Goal: Entertainment & Leisure: Browse casually

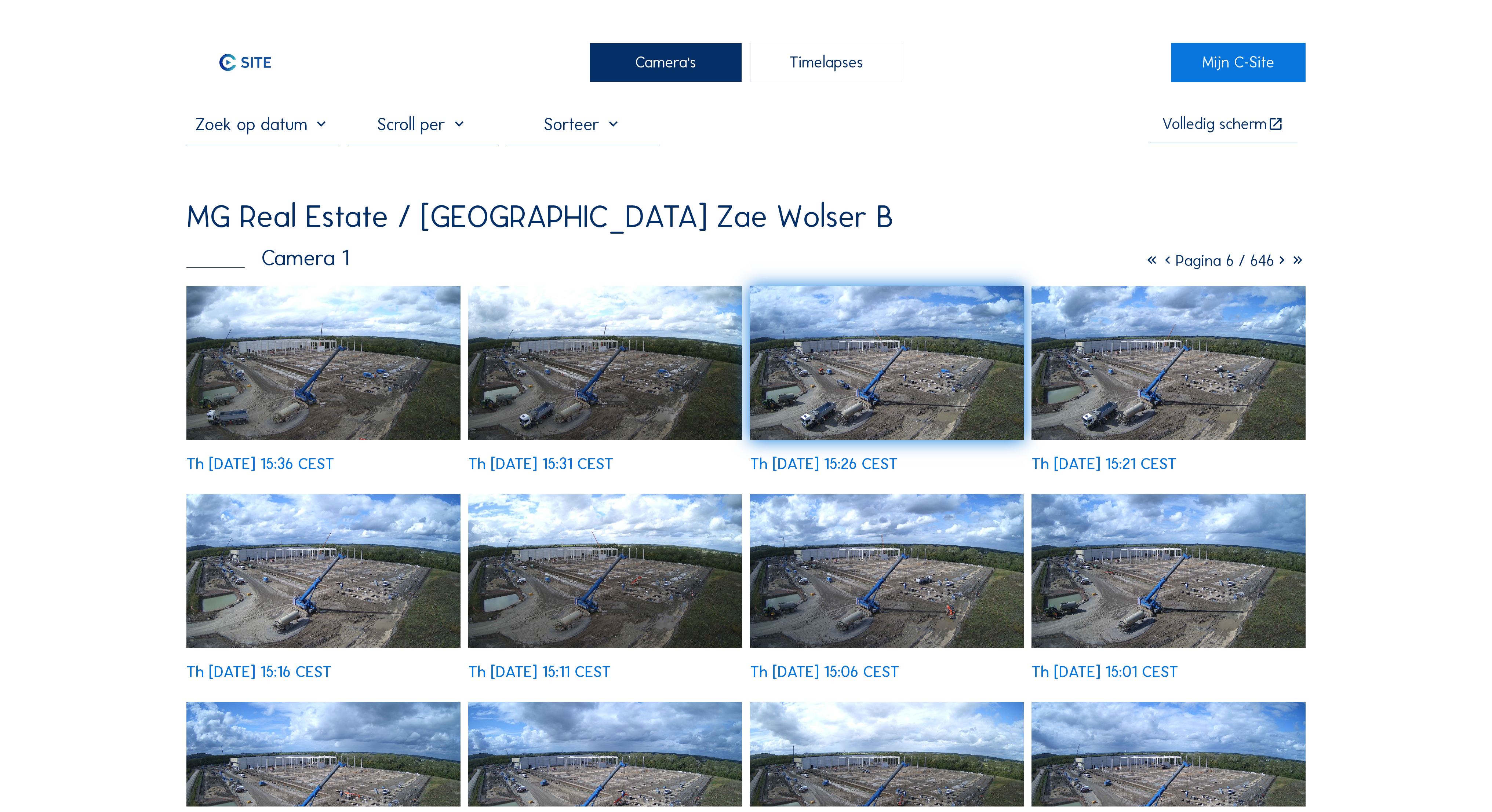
scroll to position [34, 848]
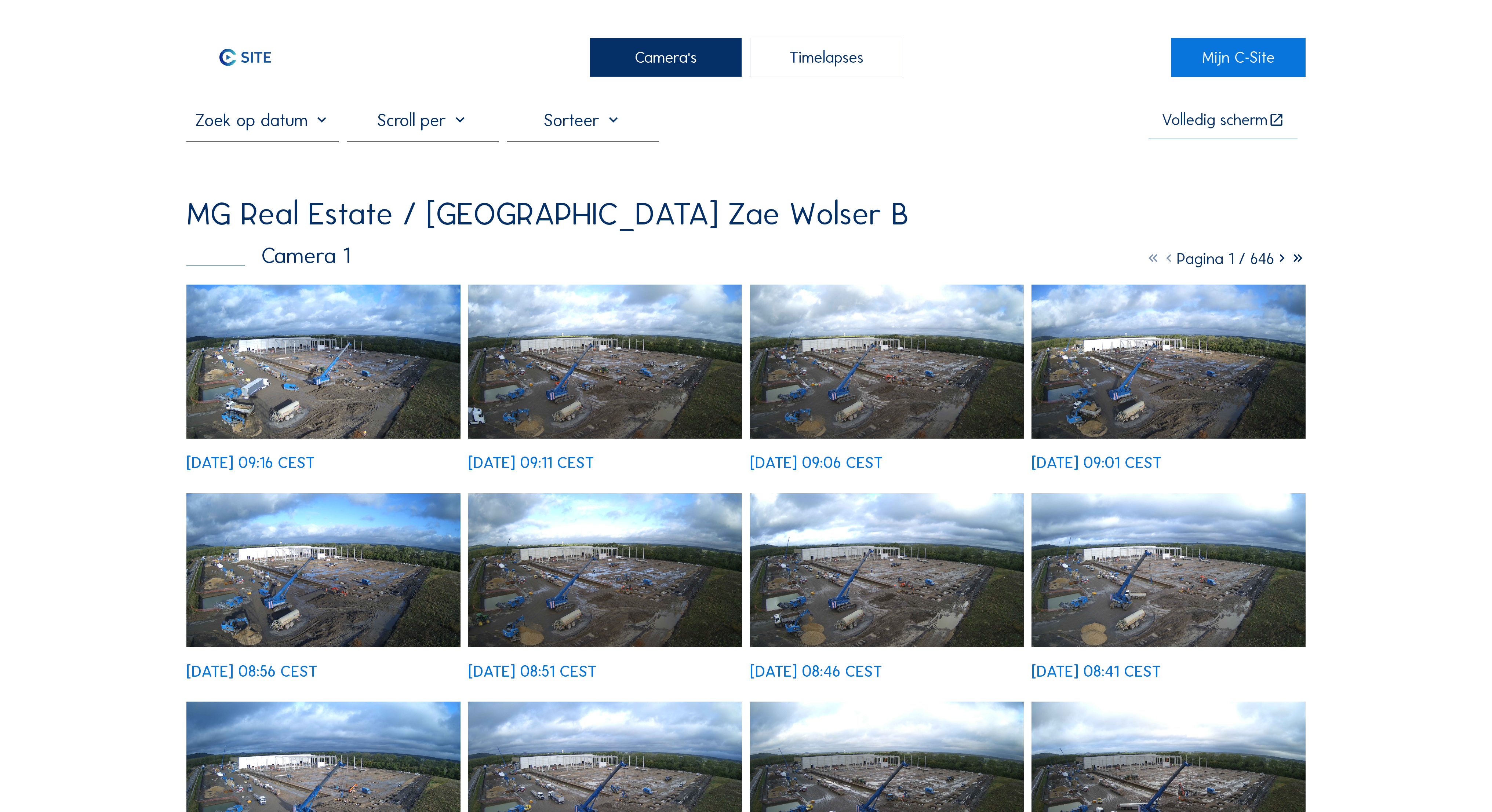
click at [316, 296] on img at bounding box center [323, 362] width 274 height 154
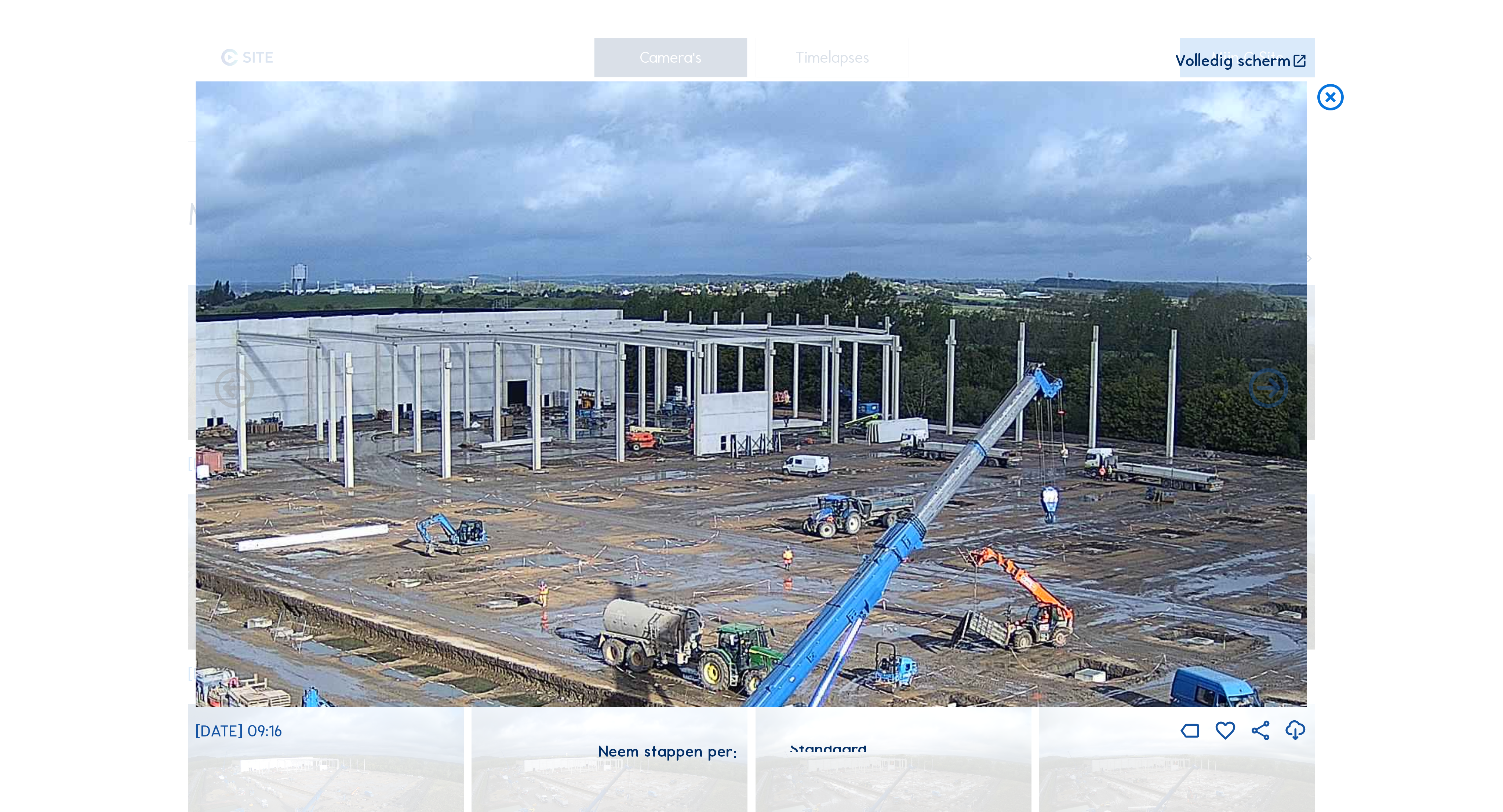
drag, startPoint x: 603, startPoint y: 321, endPoint x: 698, endPoint y: 376, distance: 109.8
click at [698, 376] on img at bounding box center [752, 394] width 1112 height 625
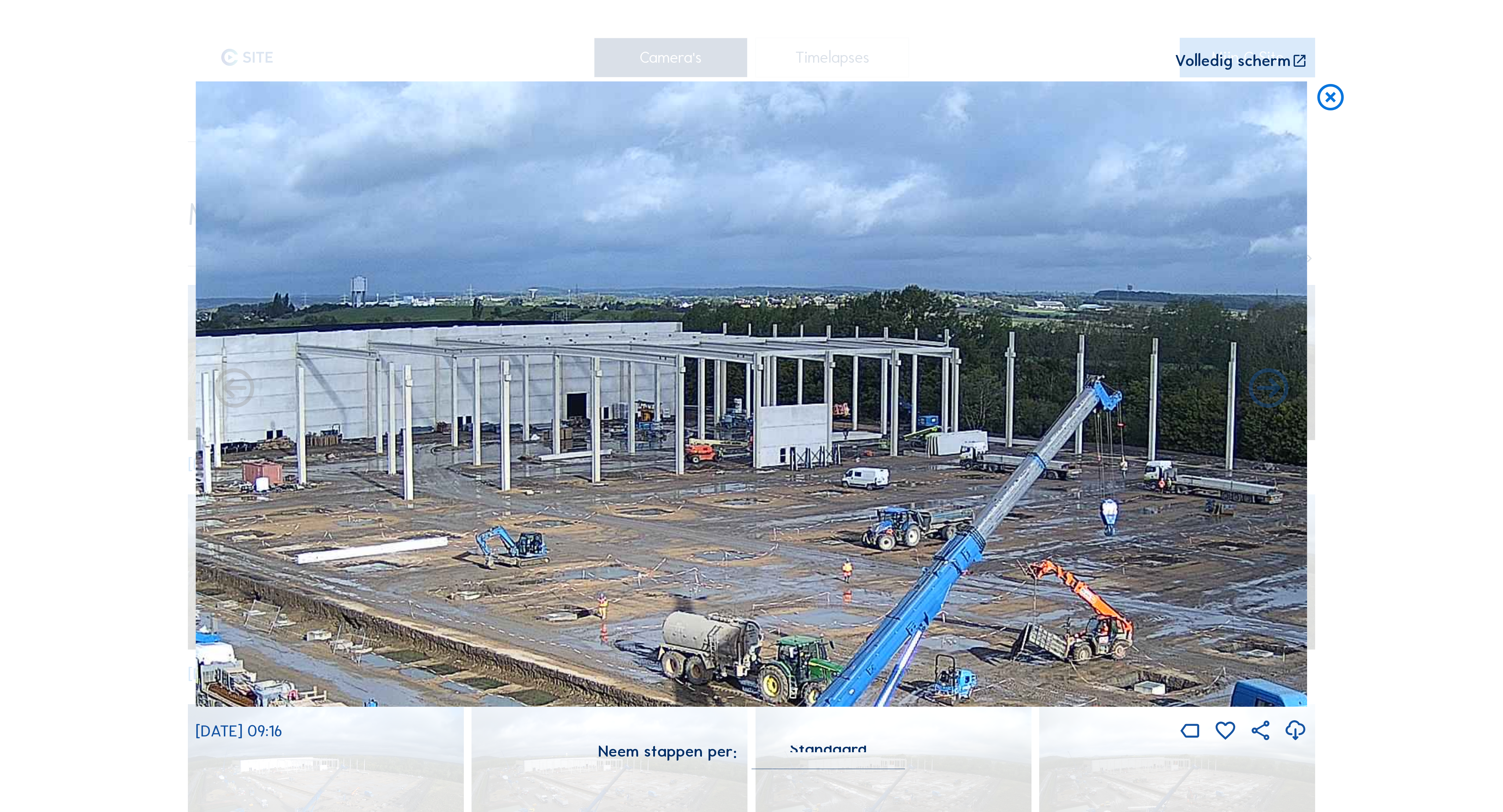
drag, startPoint x: 612, startPoint y: 345, endPoint x: 670, endPoint y: 358, distance: 59.4
click at [670, 358] on img at bounding box center [752, 394] width 1112 height 625
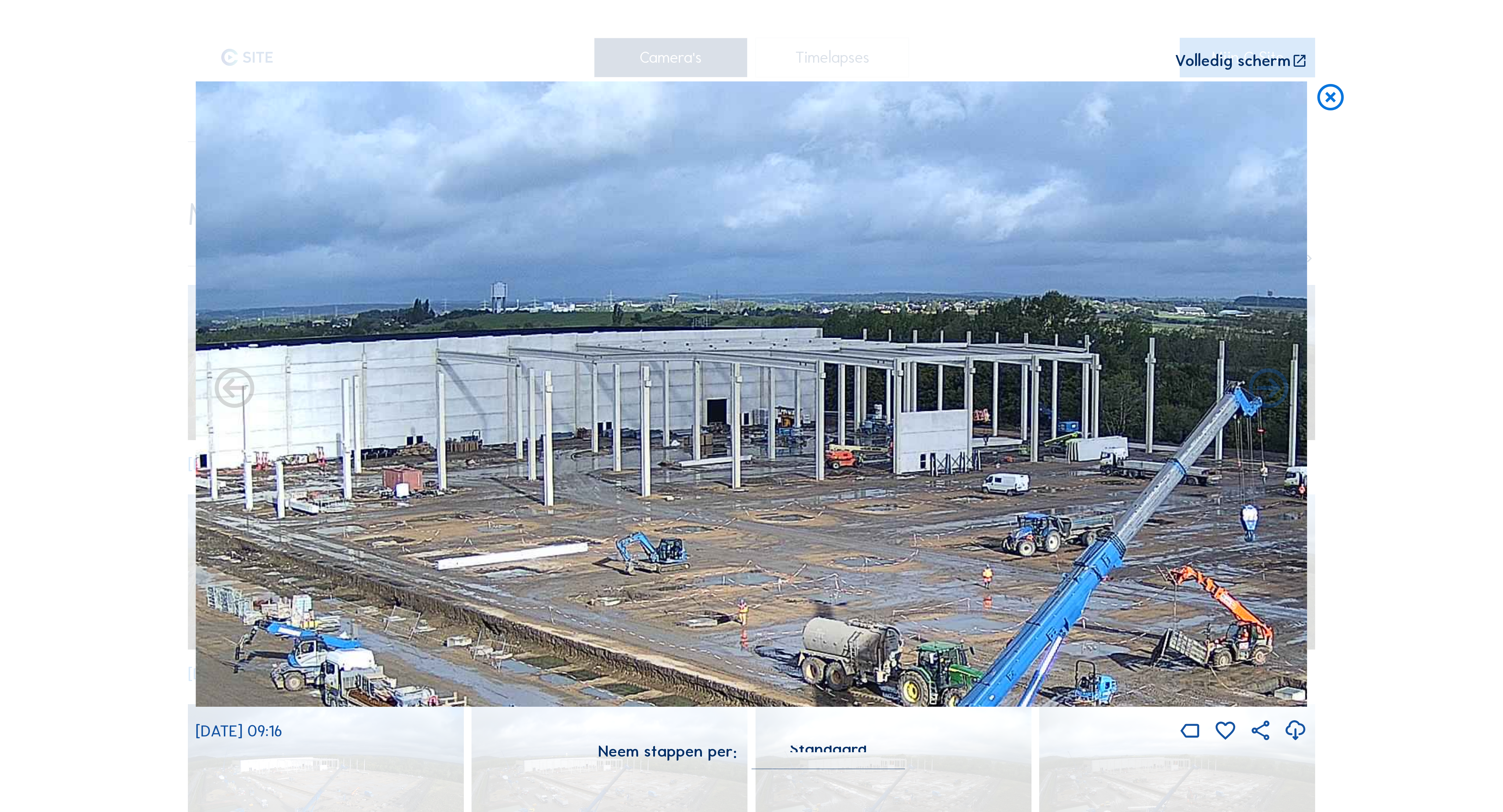
drag, startPoint x: 679, startPoint y: 359, endPoint x: 823, endPoint y: 362, distance: 144.0
click at [823, 362] on img at bounding box center [752, 394] width 1112 height 625
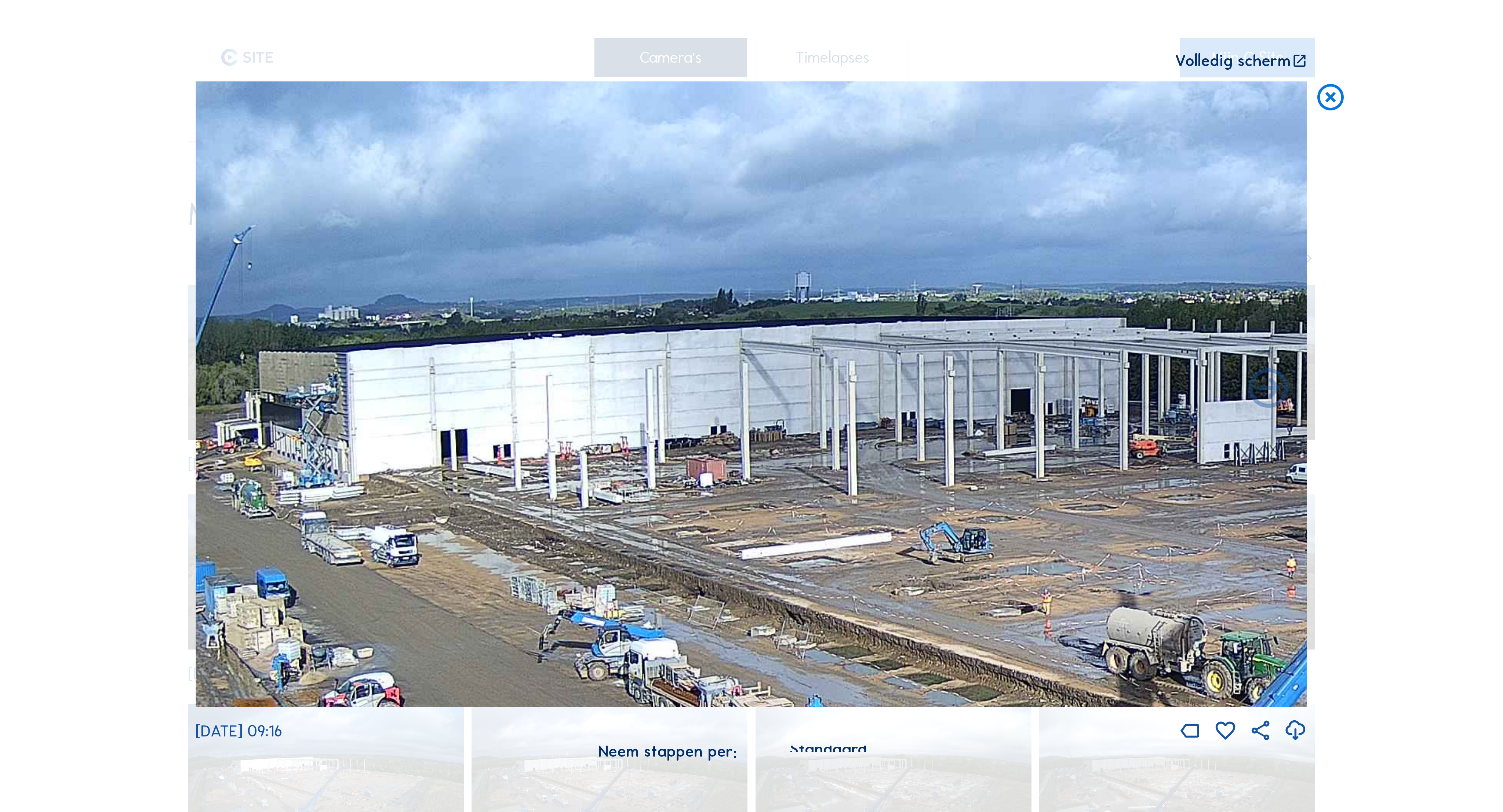
drag, startPoint x: 569, startPoint y: 362, endPoint x: 520, endPoint y: 370, distance: 49.6
click at [865, 353] on img at bounding box center [752, 394] width 1112 height 625
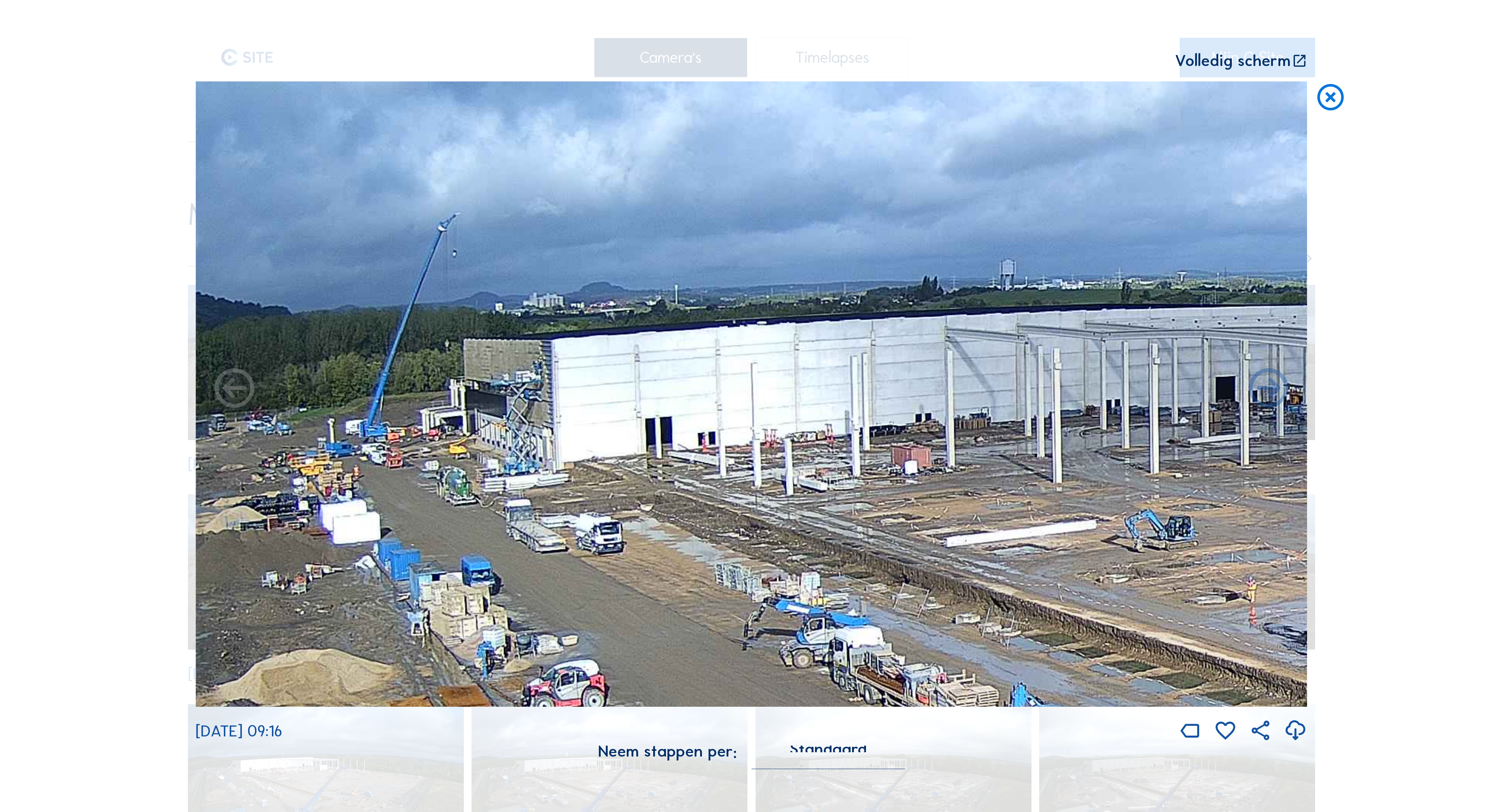
drag, startPoint x: 382, startPoint y: 382, endPoint x: 590, endPoint y: 370, distance: 208.3
click at [590, 370] on img at bounding box center [752, 394] width 1112 height 625
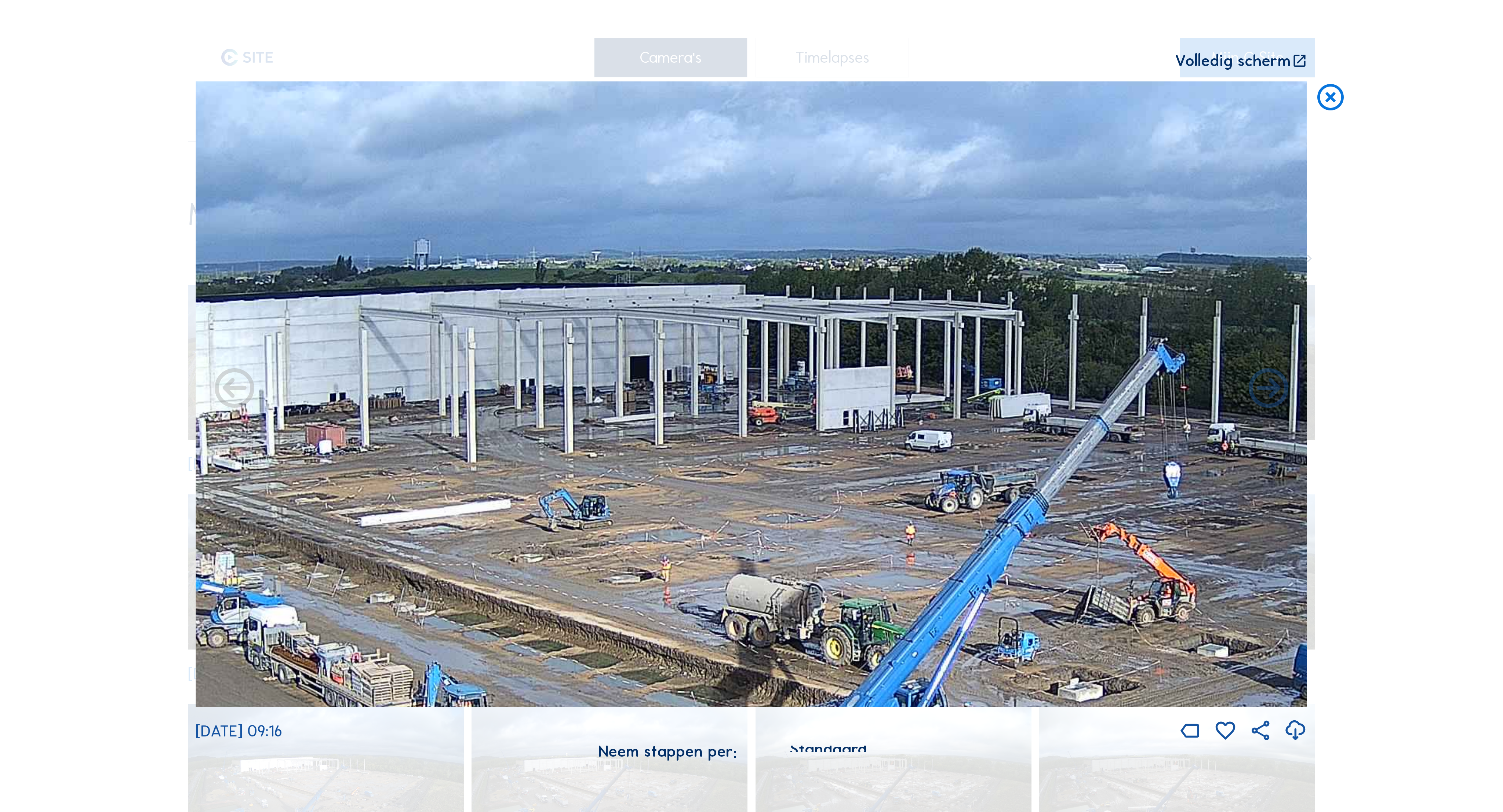
drag, startPoint x: 854, startPoint y: 346, endPoint x: 268, endPoint y: 326, distance: 586.3
click at [268, 326] on img at bounding box center [752, 394] width 1112 height 625
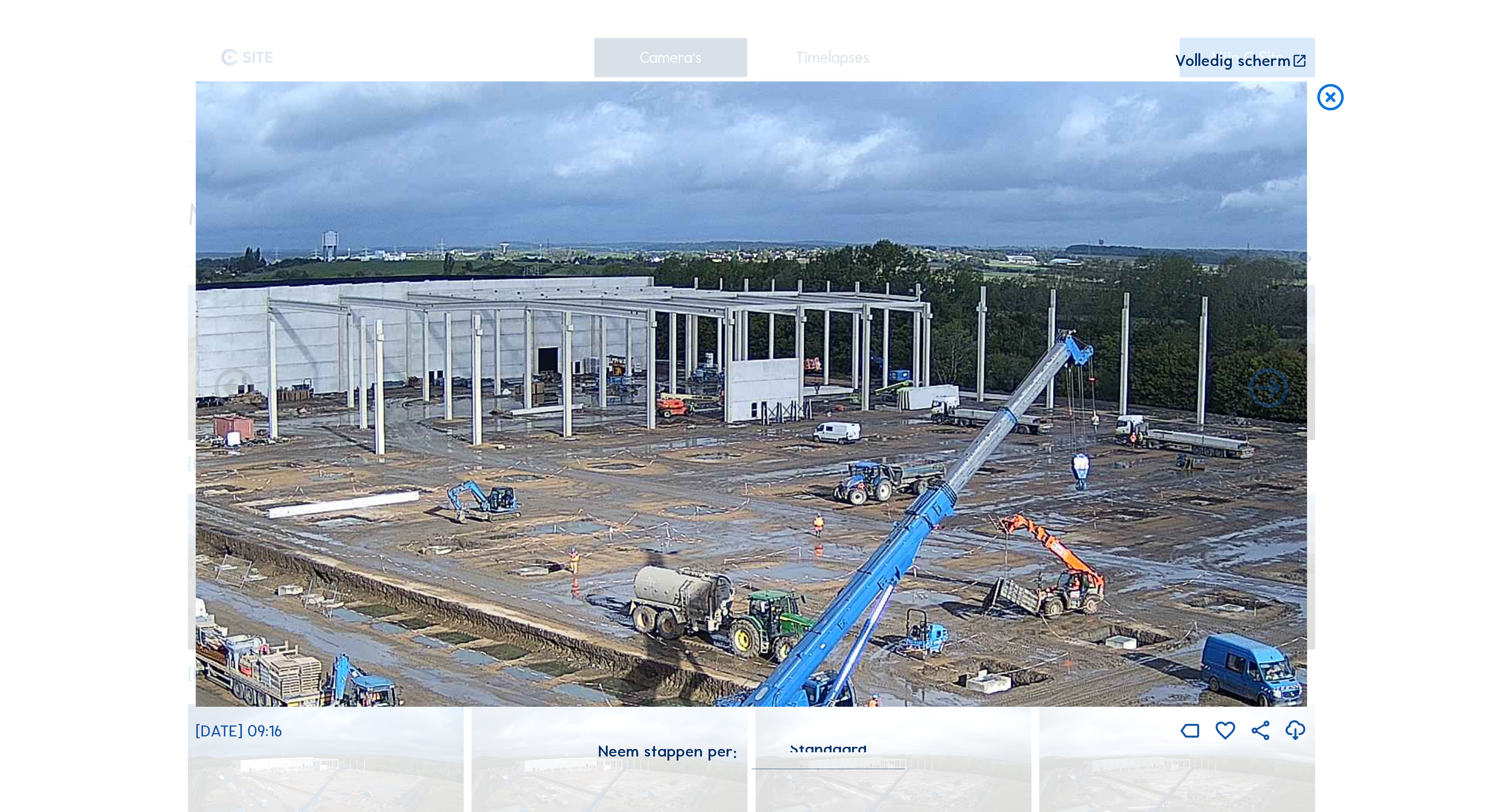
drag, startPoint x: 732, startPoint y: 363, endPoint x: 655, endPoint y: 358, distance: 77.2
click at [655, 358] on img at bounding box center [752, 394] width 1112 height 625
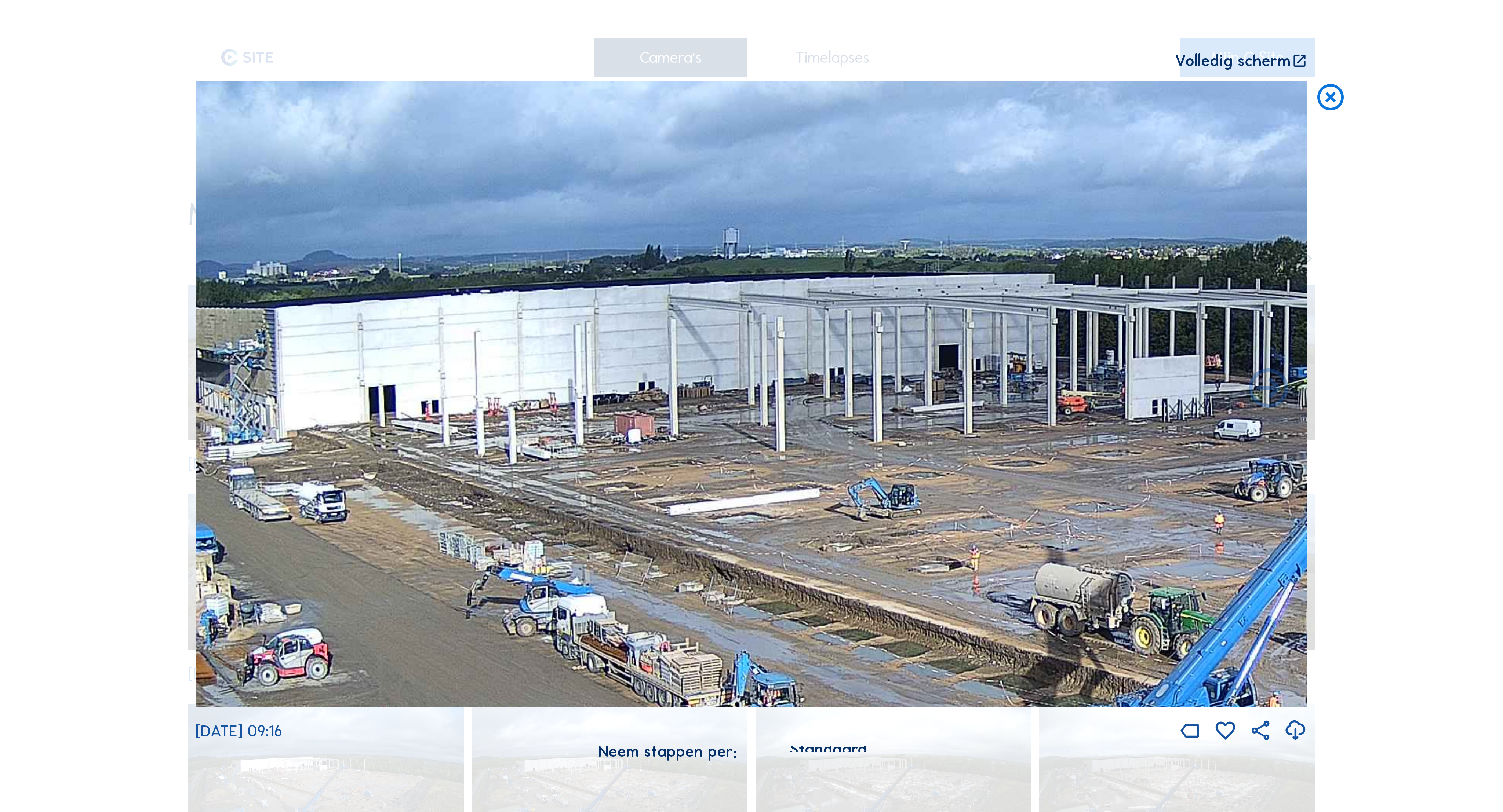
drag, startPoint x: 555, startPoint y: 361, endPoint x: 956, endPoint y: 358, distance: 401.0
click at [956, 358] on img at bounding box center [752, 394] width 1112 height 625
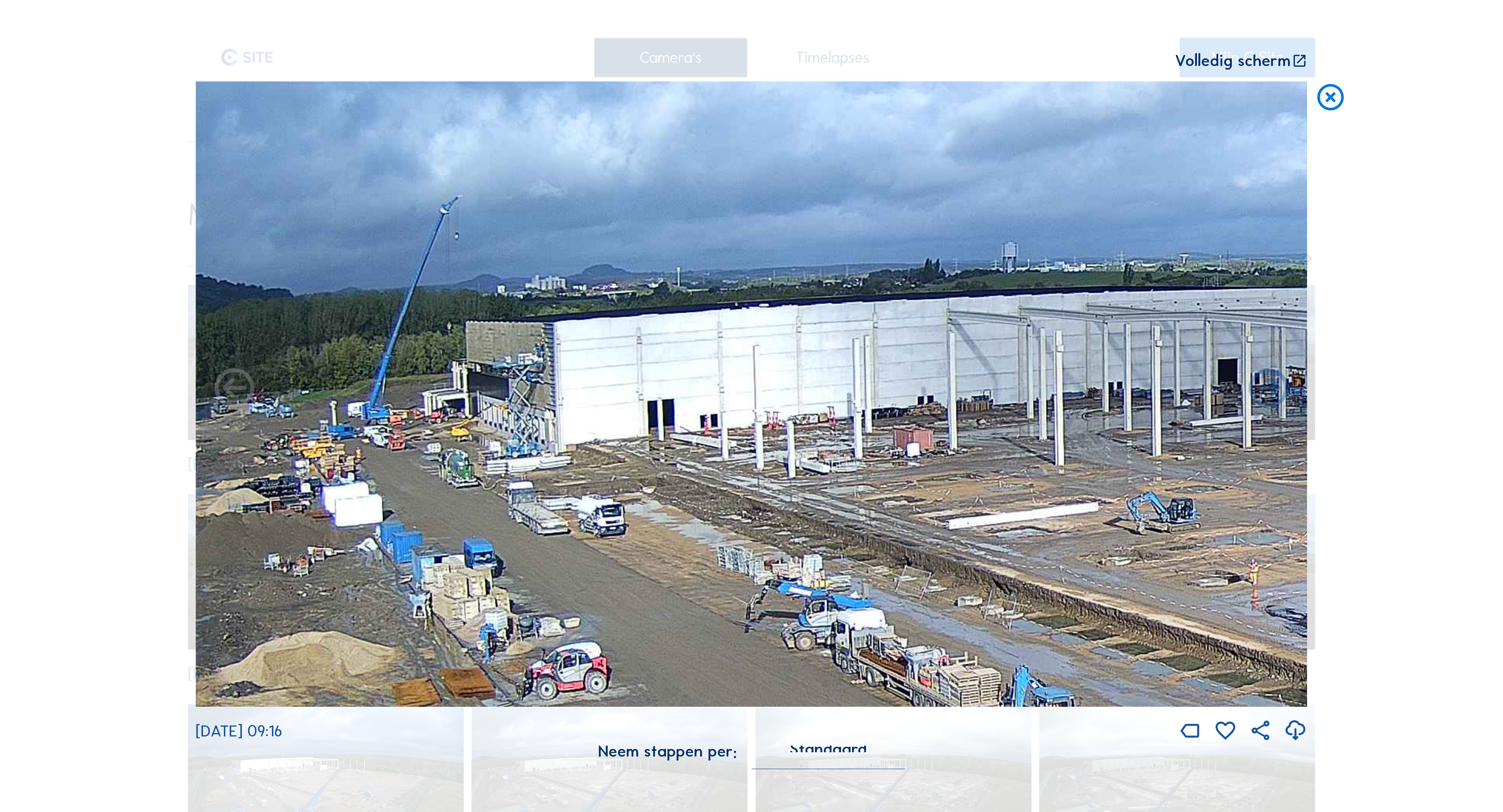
drag, startPoint x: 589, startPoint y: 352, endPoint x: 868, endPoint y: 366, distance: 279.4
click at [868, 366] on img at bounding box center [752, 394] width 1112 height 625
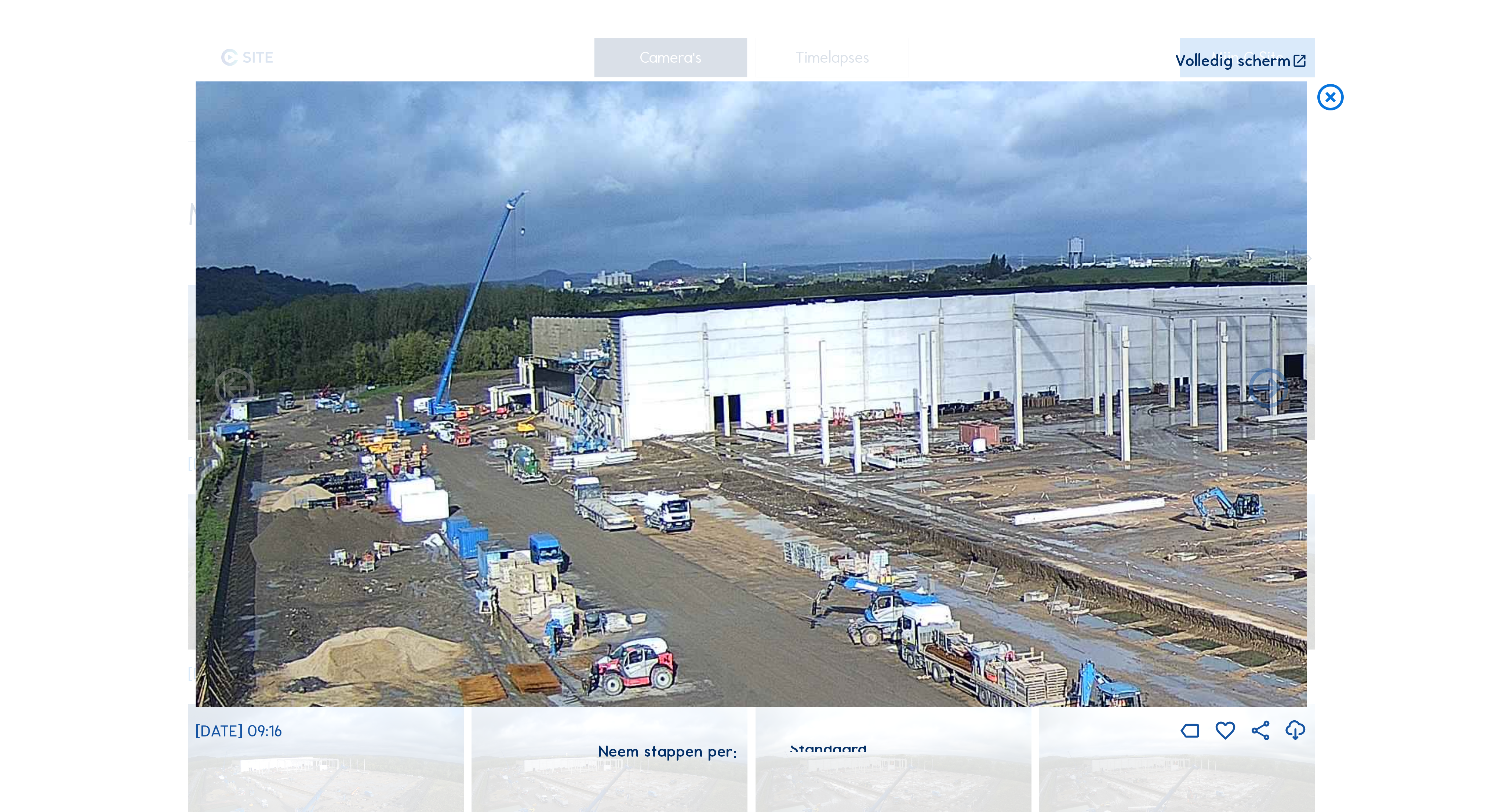
drag, startPoint x: 541, startPoint y: 367, endPoint x: 582, endPoint y: 363, distance: 41.2
click at [582, 363] on img at bounding box center [752, 394] width 1112 height 625
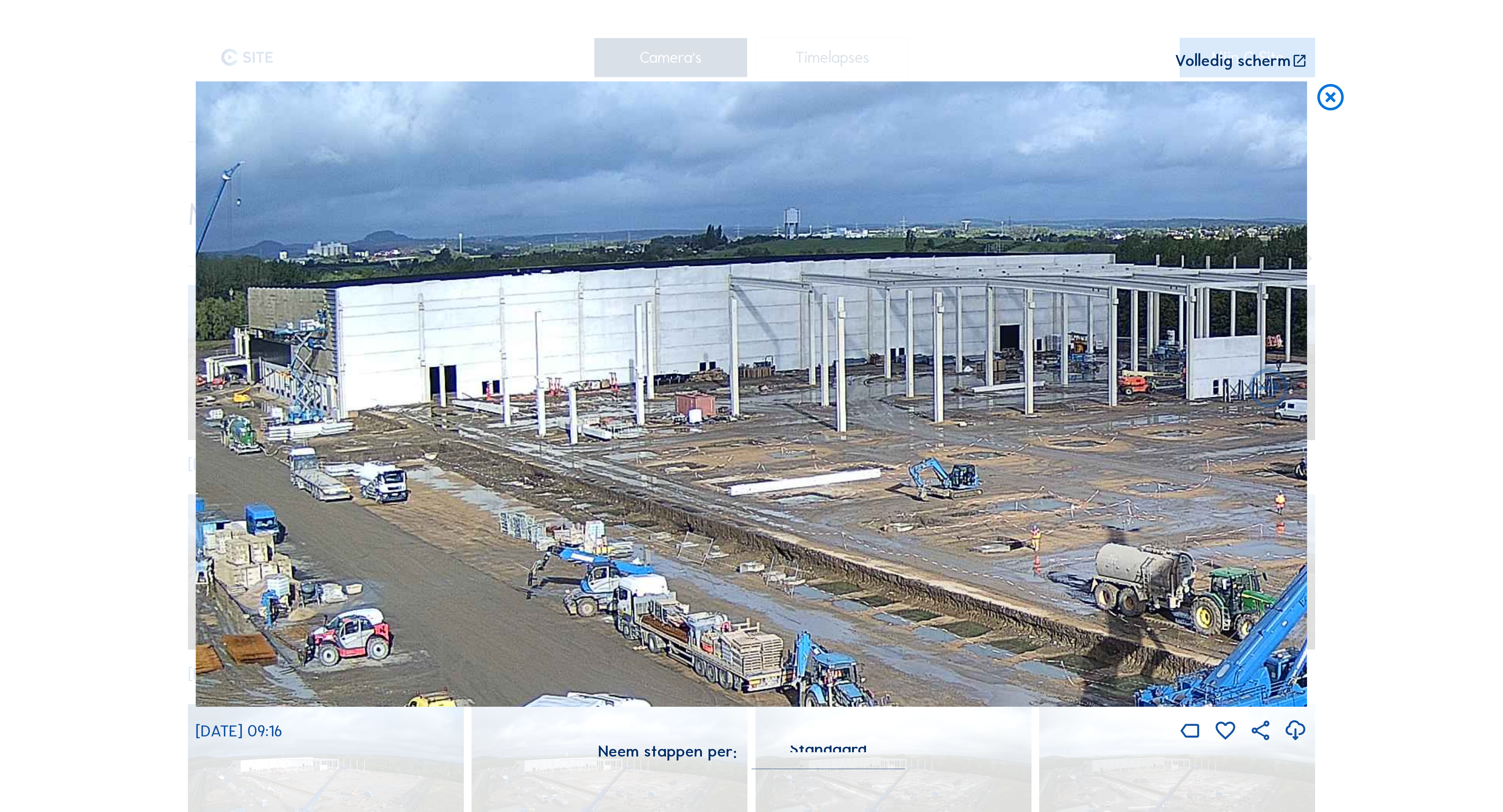
drag, startPoint x: 1048, startPoint y: 374, endPoint x: 773, endPoint y: 347, distance: 276.3
click at [773, 347] on img at bounding box center [752, 394] width 1112 height 625
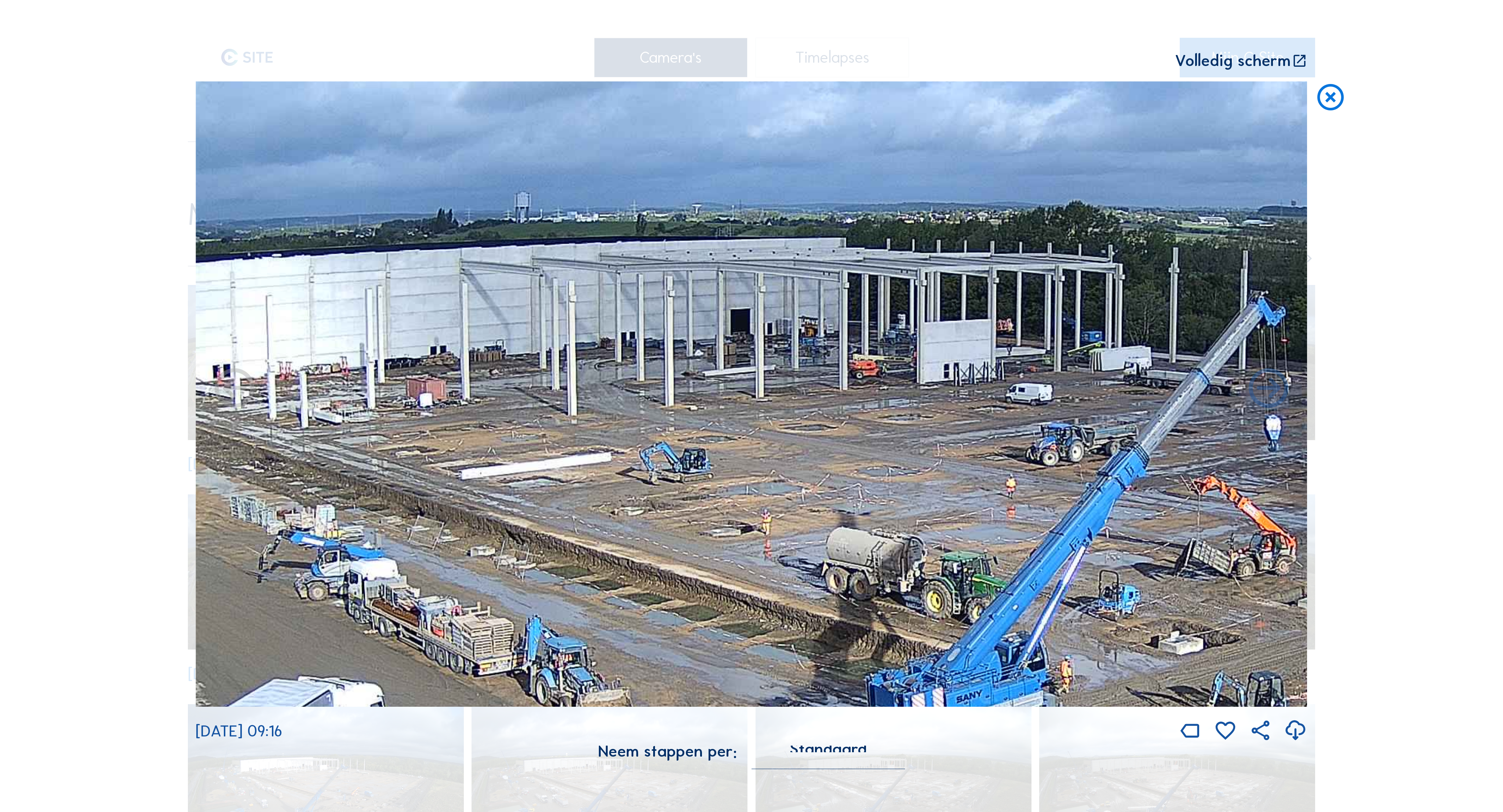
drag, startPoint x: 1068, startPoint y: 379, endPoint x: 808, endPoint y: 367, distance: 260.3
click at [808, 367] on img at bounding box center [752, 394] width 1112 height 625
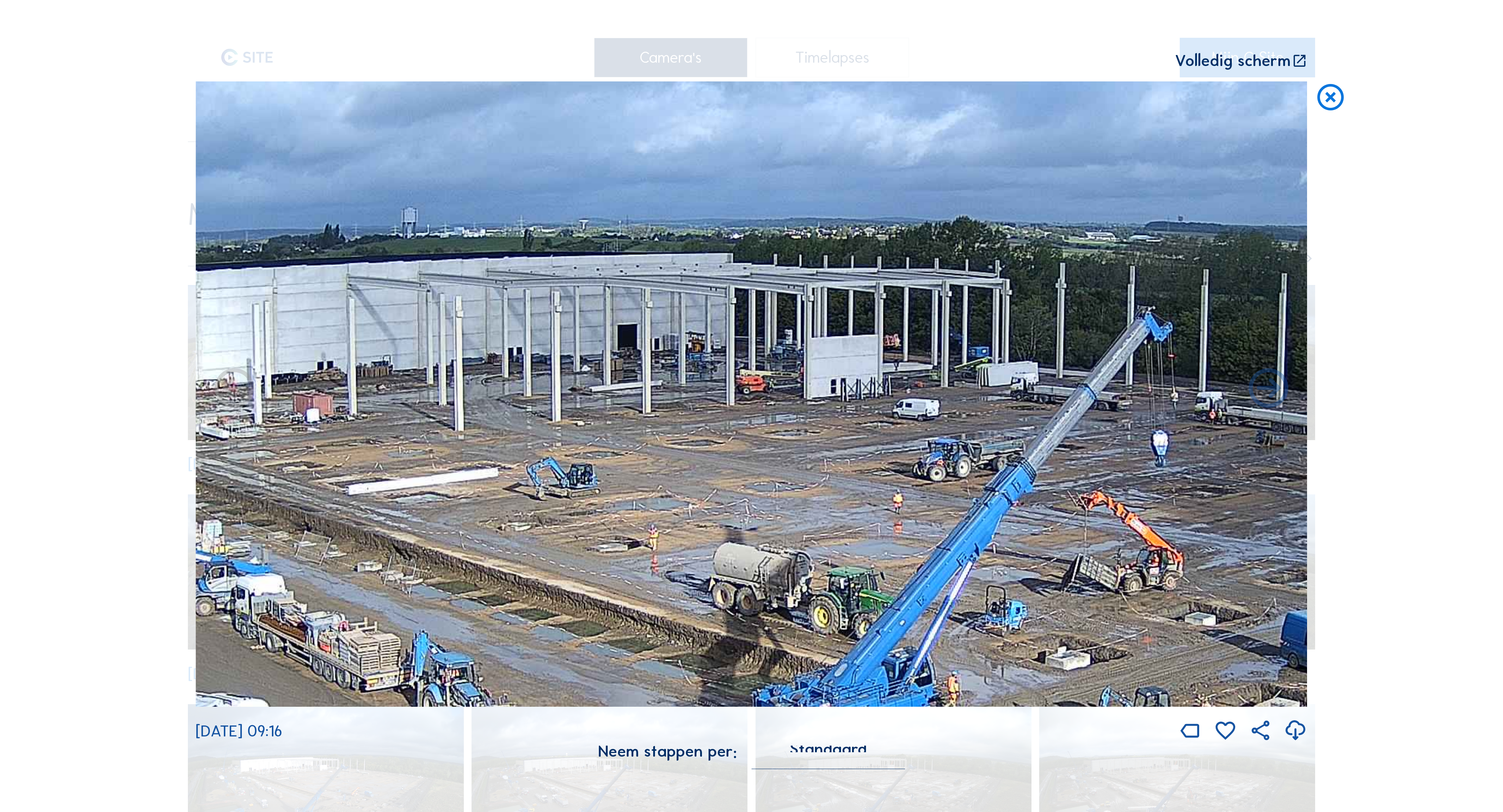
drag, startPoint x: 993, startPoint y: 359, endPoint x: 880, endPoint y: 375, distance: 114.1
click at [880, 375] on img at bounding box center [752, 394] width 1112 height 625
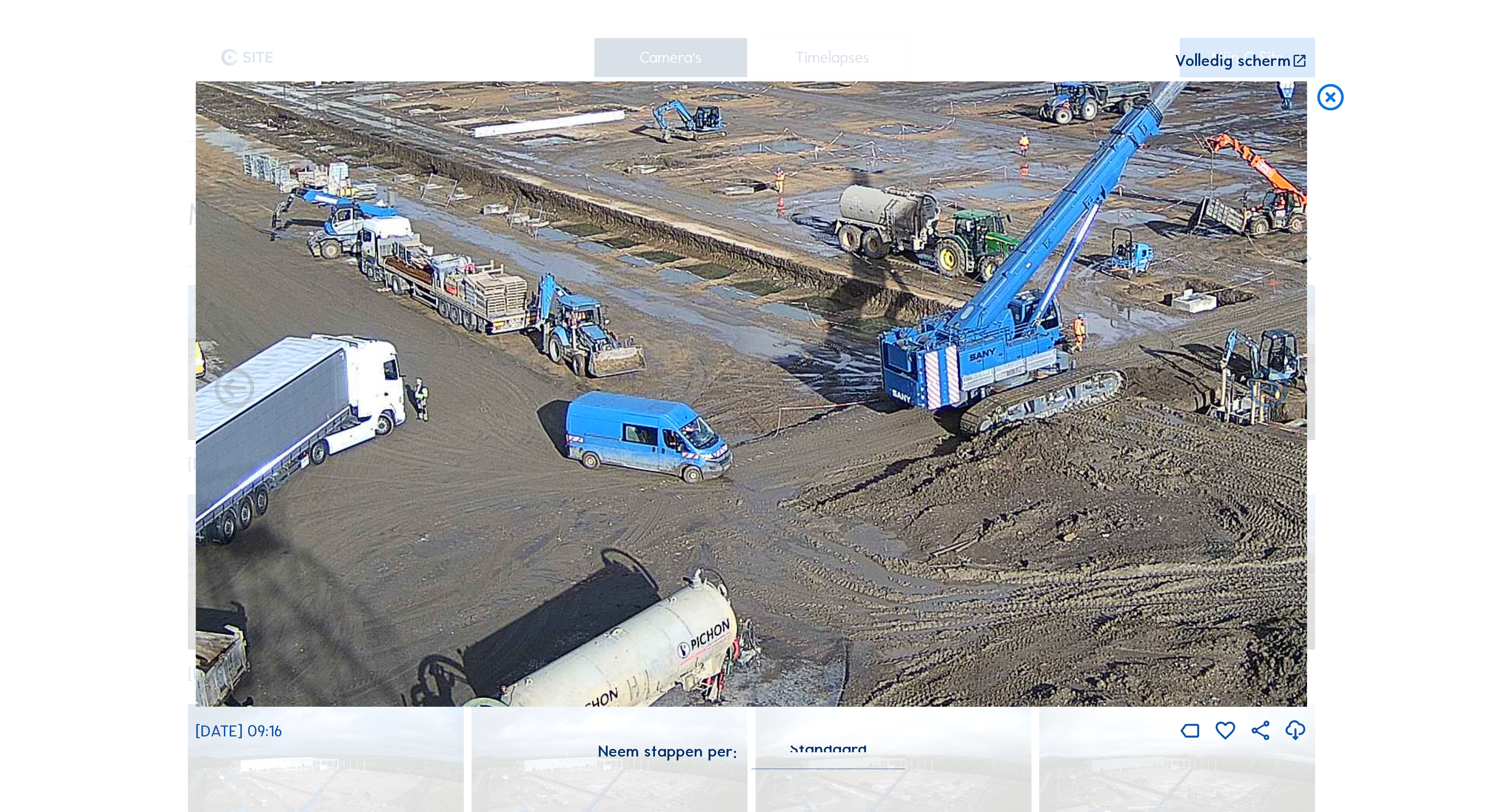
drag, startPoint x: 865, startPoint y: 364, endPoint x: 887, endPoint y: 173, distance: 192.3
click at [953, 68] on div "Scroll om door de tijd te reizen | Druk op de 'Alt'-knop + scroll om te Zoomen …" at bounding box center [751, 390] width 1111 height 779
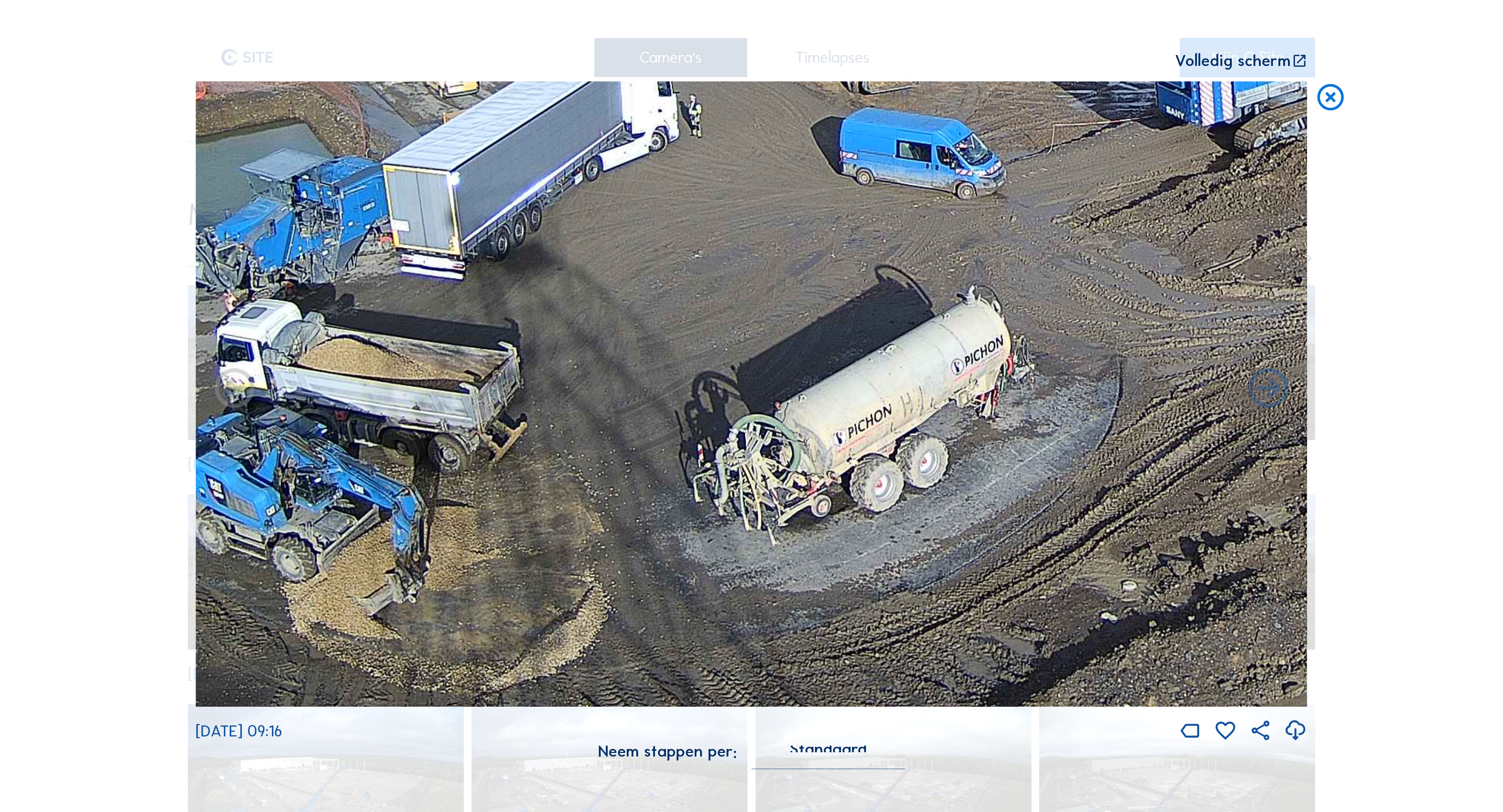
drag, startPoint x: 701, startPoint y: 386, endPoint x: 977, endPoint y: 85, distance: 408.4
click at [977, 85] on img at bounding box center [752, 394] width 1112 height 625
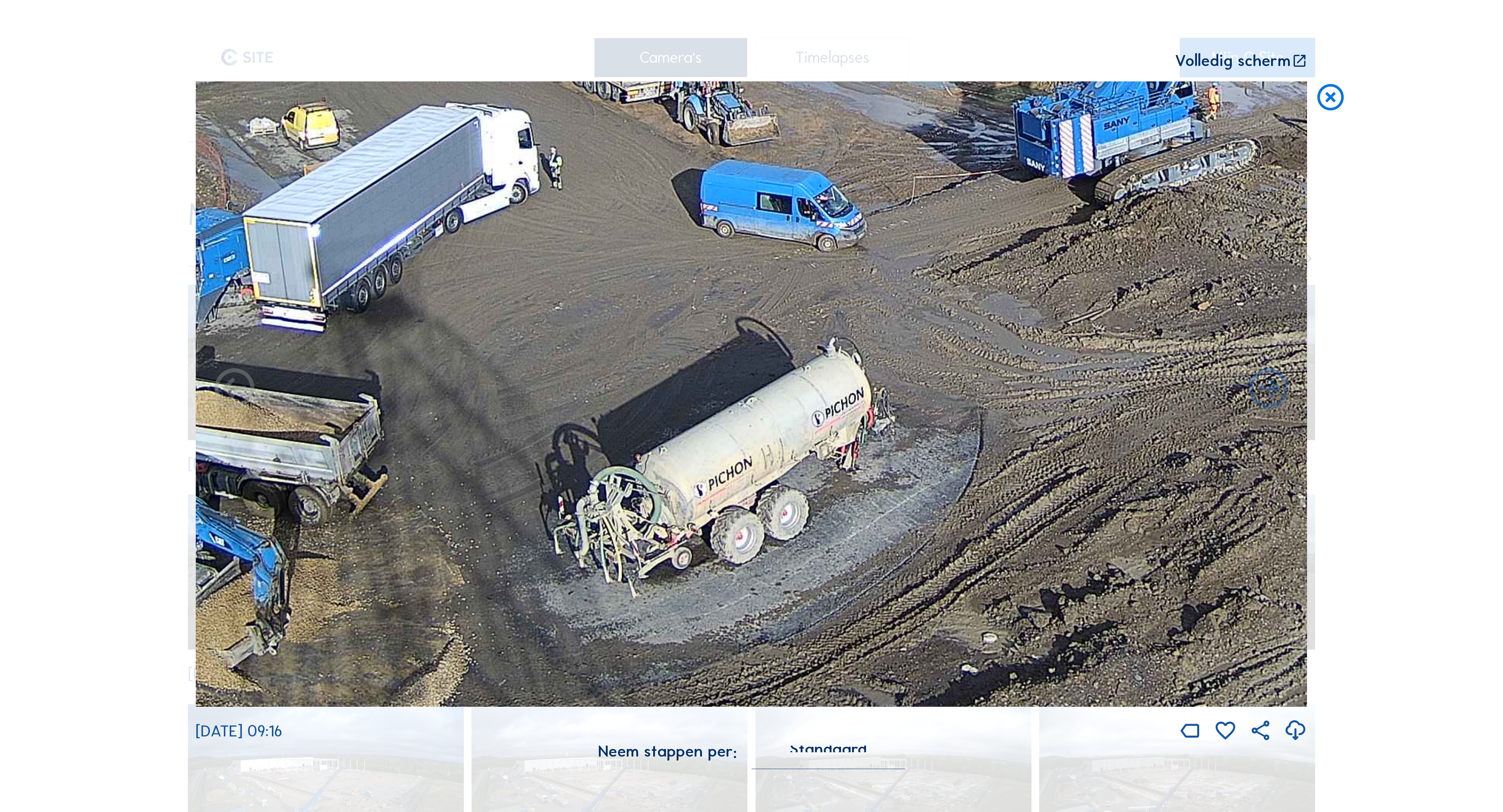
drag, startPoint x: 613, startPoint y: 309, endPoint x: 473, endPoint y: 291, distance: 141.2
click at [473, 291] on img at bounding box center [752, 394] width 1112 height 625
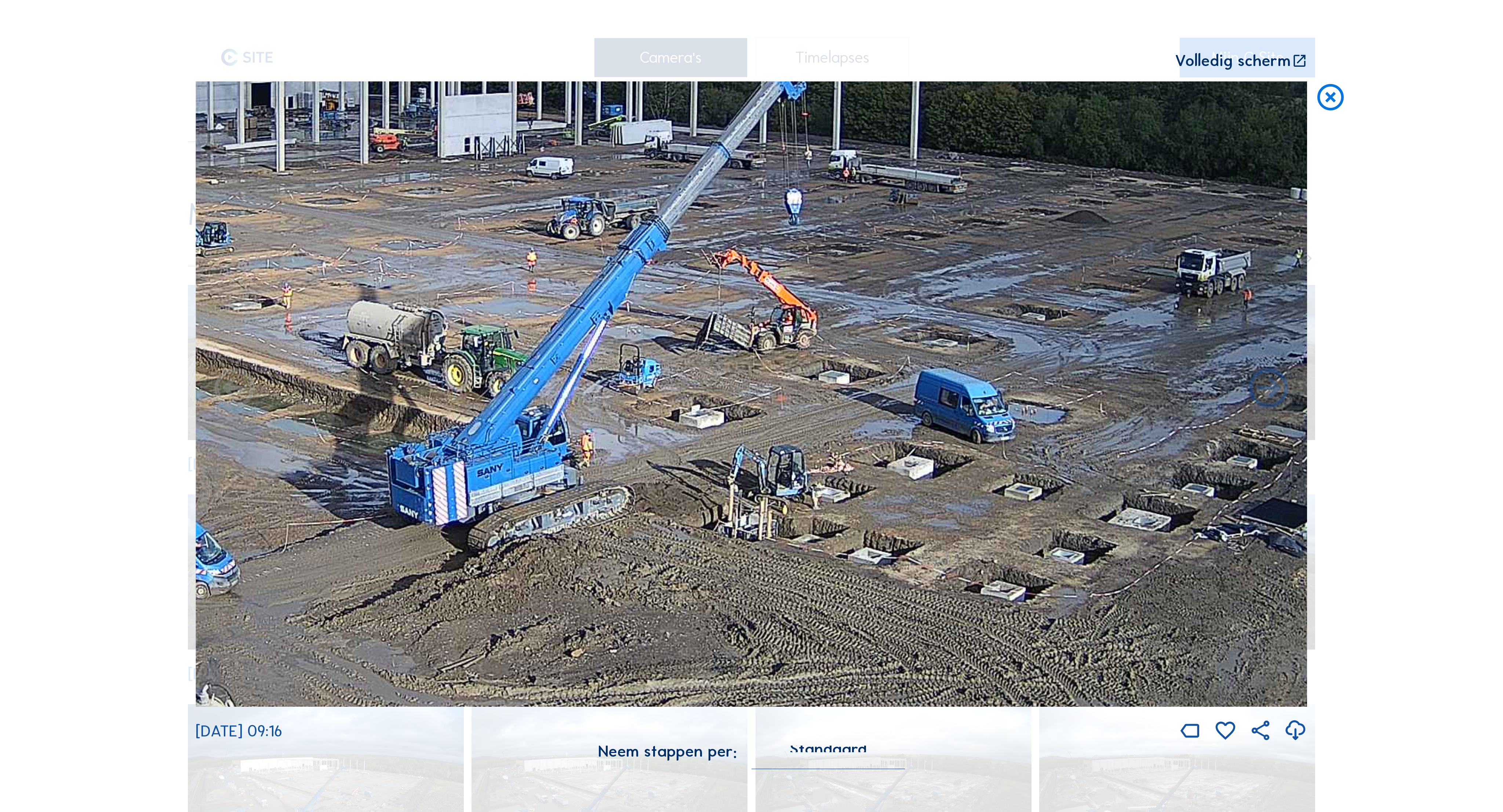
drag, startPoint x: 1079, startPoint y: 218, endPoint x: 603, endPoint y: 512, distance: 559.5
click at [453, 565] on img at bounding box center [752, 394] width 1112 height 625
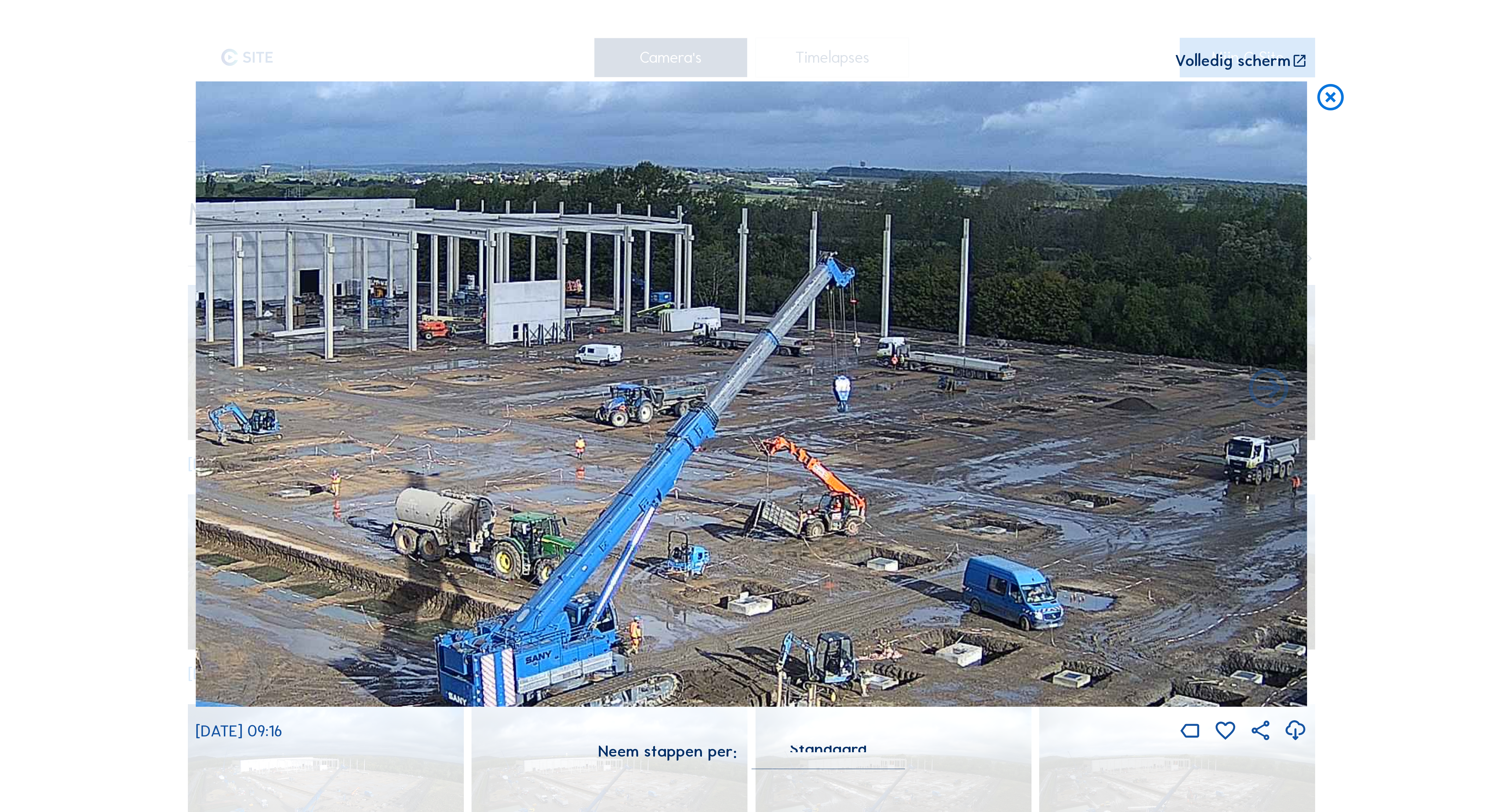
drag, startPoint x: 994, startPoint y: 356, endPoint x: 1027, endPoint y: 535, distance: 182.0
click at [1042, 548] on img at bounding box center [752, 394] width 1112 height 625
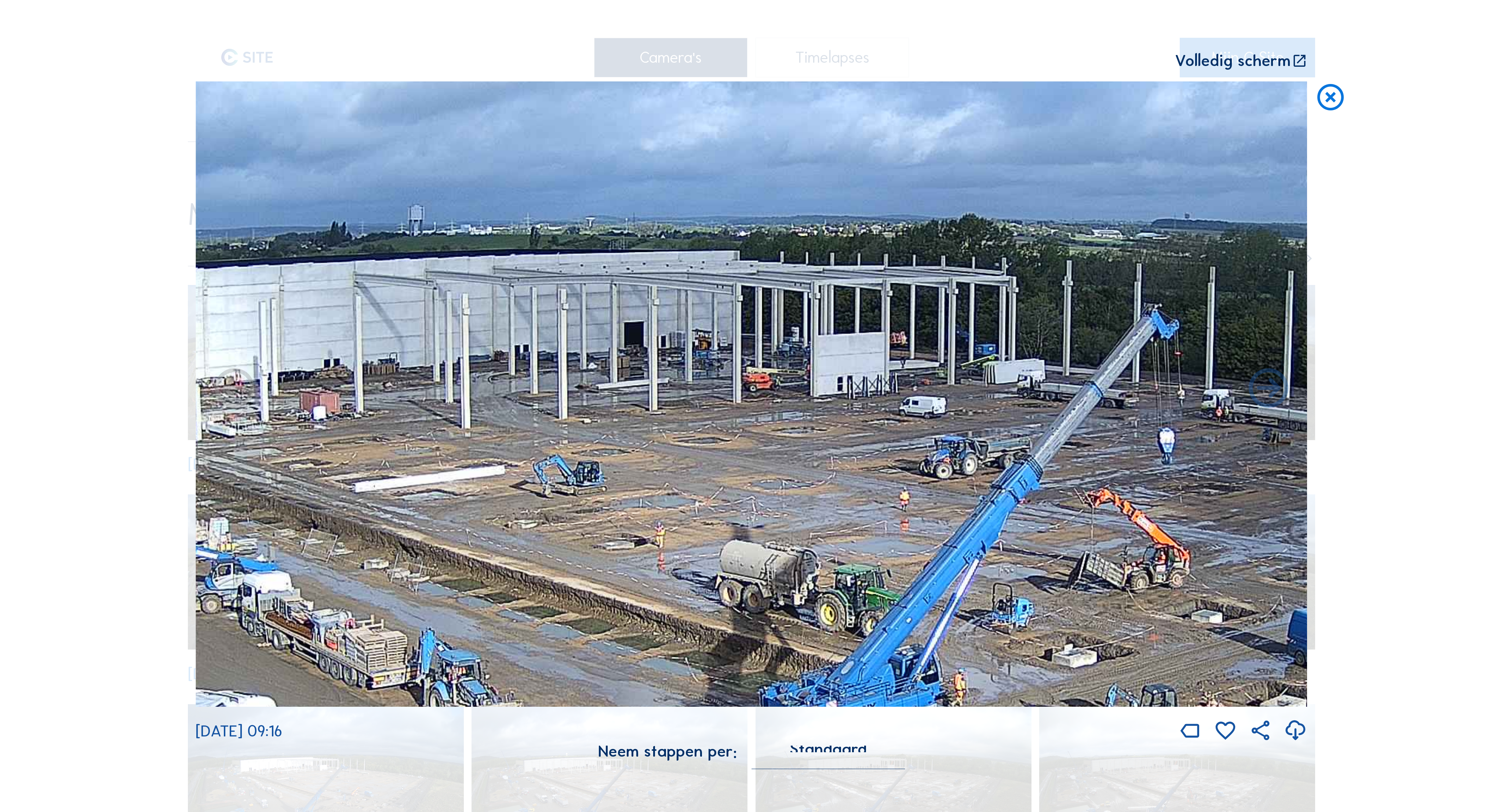
drag, startPoint x: 783, startPoint y: 323, endPoint x: 1108, endPoint y: 376, distance: 329.3
click at [1108, 376] on img at bounding box center [752, 394] width 1112 height 625
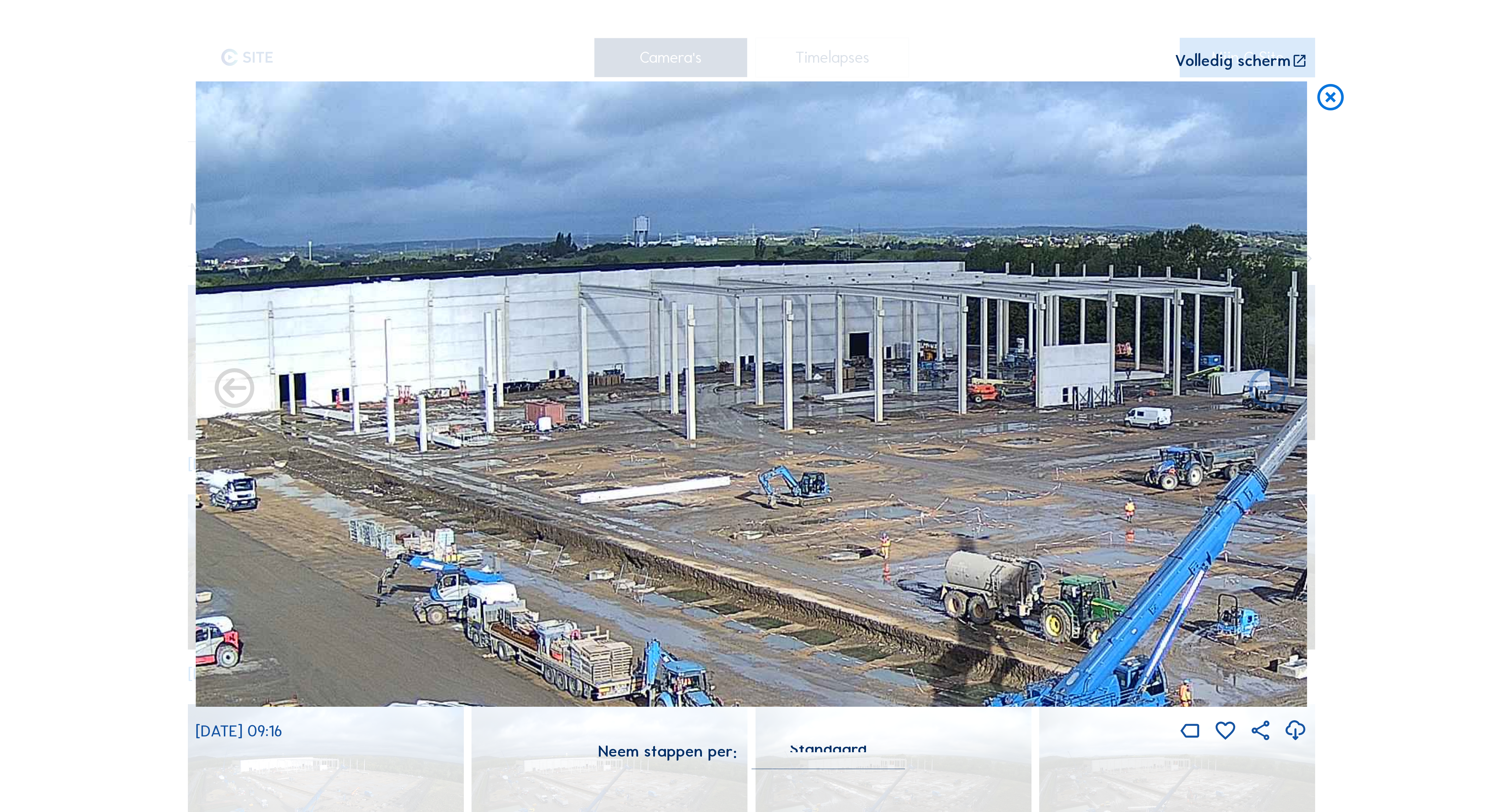
drag, startPoint x: 780, startPoint y: 341, endPoint x: 997, endPoint y: 351, distance: 217.2
click at [997, 351] on img at bounding box center [752, 394] width 1112 height 625
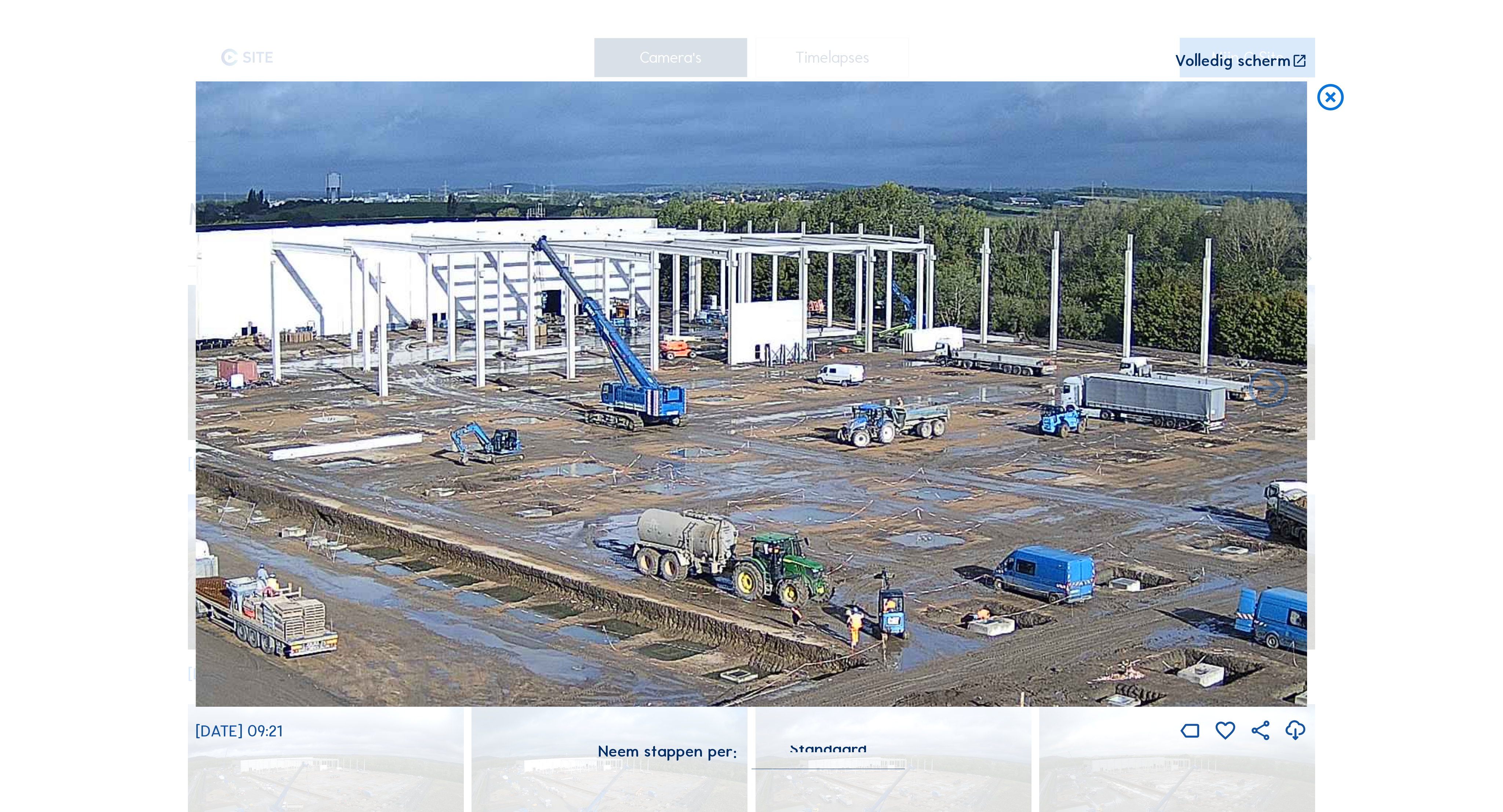
drag, startPoint x: 913, startPoint y: 327, endPoint x: 538, endPoint y: 303, distance: 375.8
click at [538, 303] on img at bounding box center [752, 394] width 1112 height 625
drag, startPoint x: 1326, startPoint y: 79, endPoint x: 1191, endPoint y: 106, distance: 137.7
click at [1318, 82] on icon at bounding box center [1330, 98] width 32 height 33
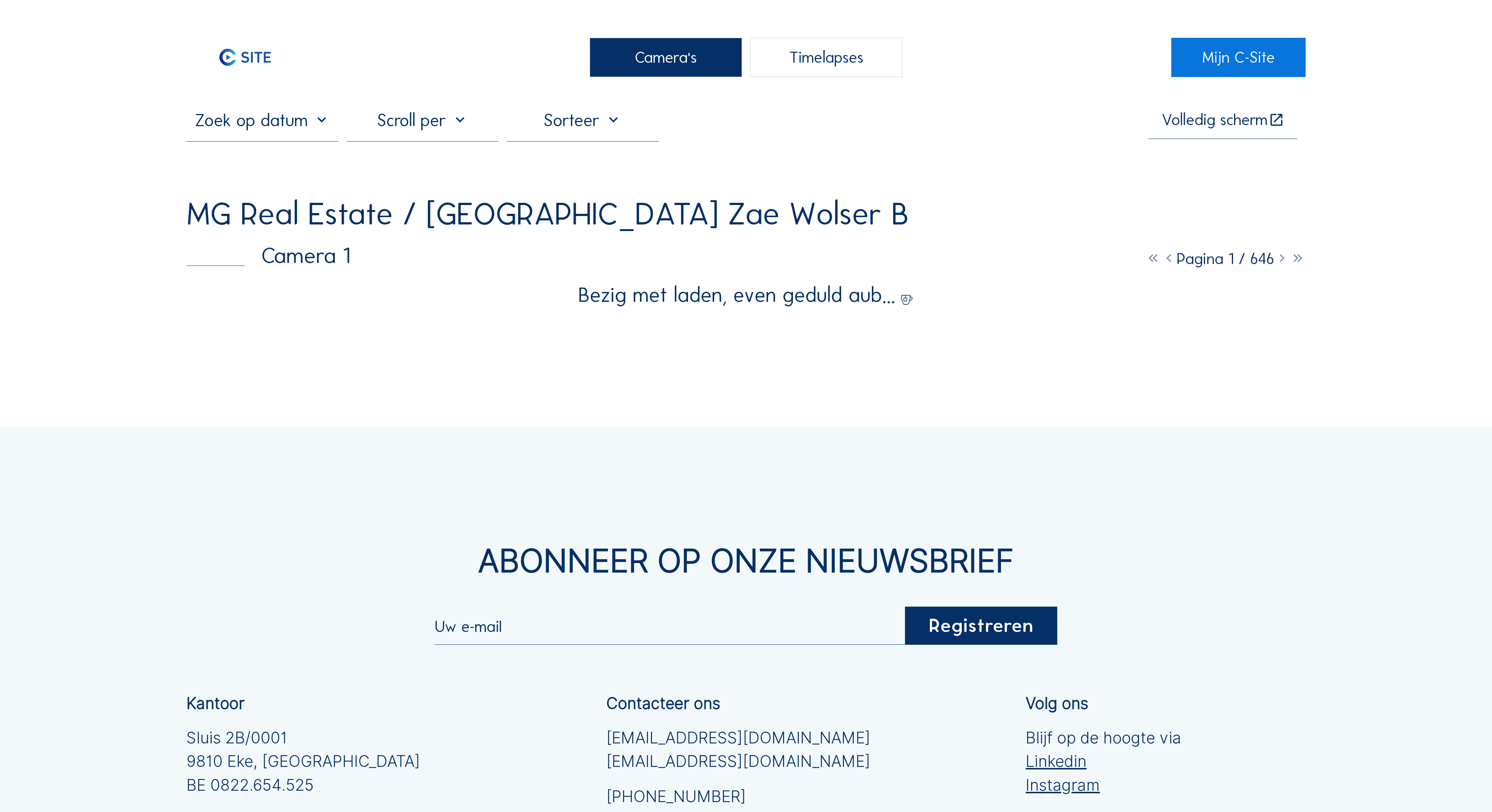
click at [345, 329] on div "Camera's Timelapses Mijn C-Site Volledig scherm MG Real Estate / Luxemburg Zae …" at bounding box center [746, 534] width 1492 height 1069
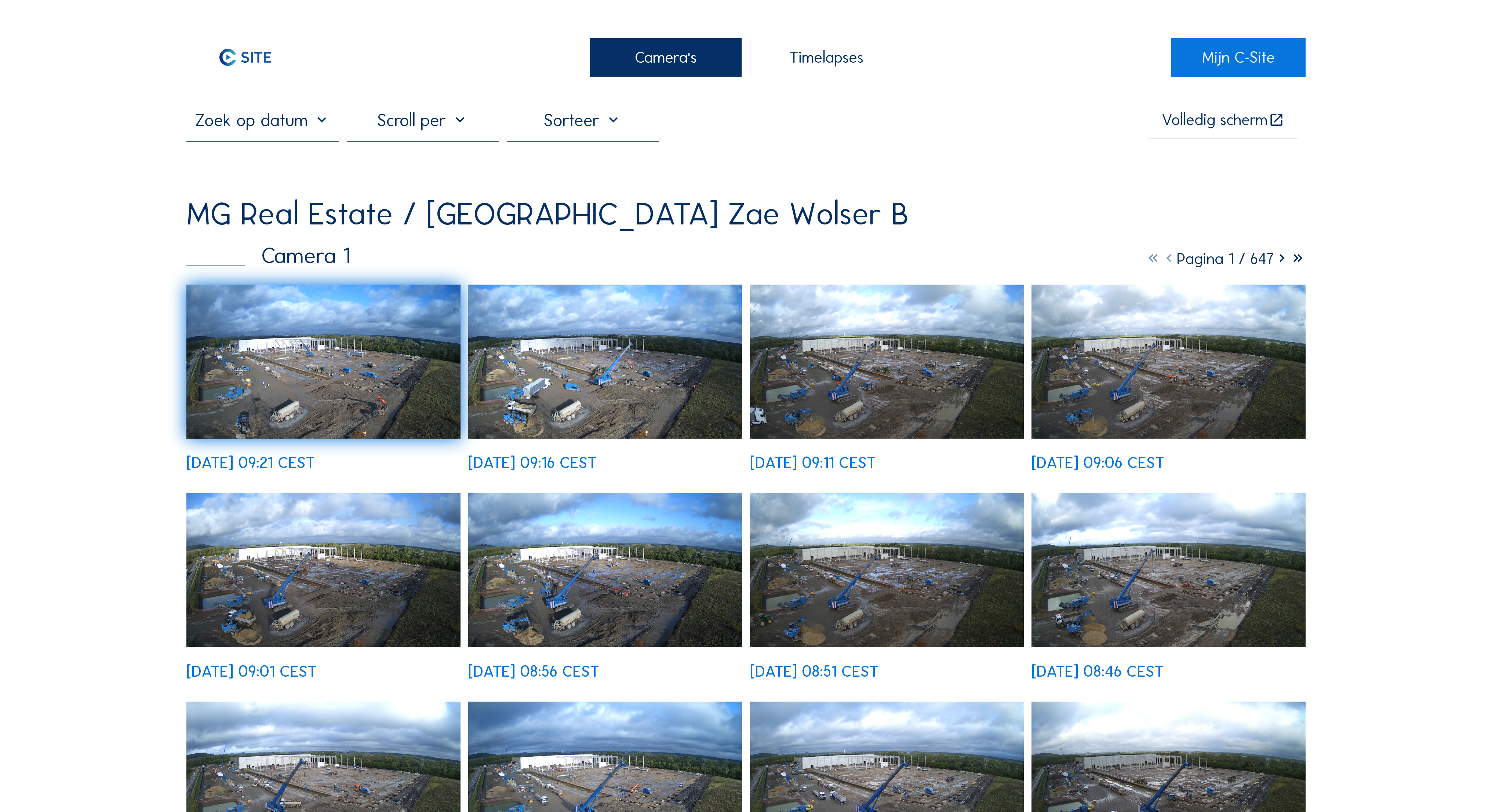
click at [350, 316] on img at bounding box center [323, 362] width 274 height 154
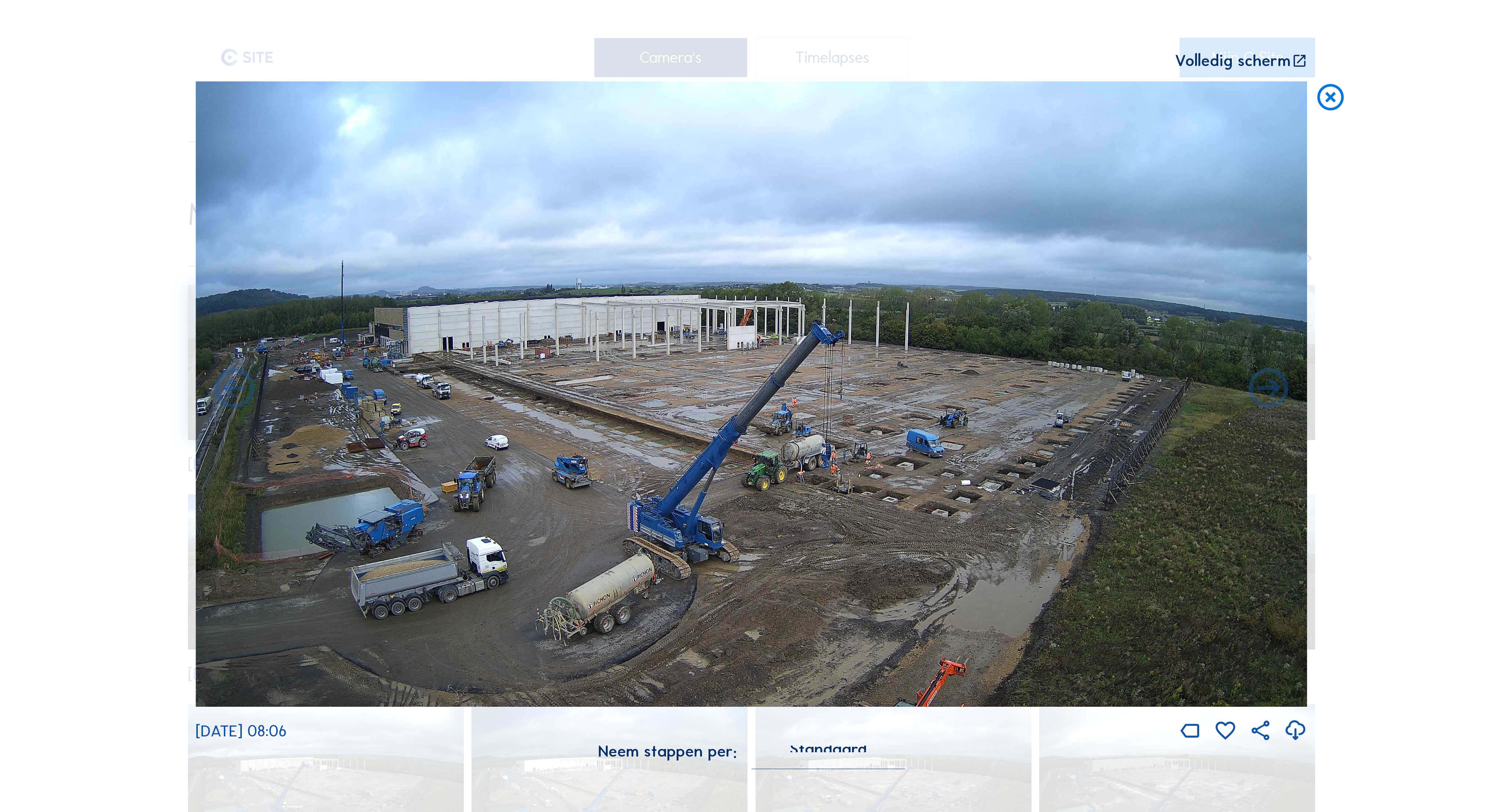
click at [1323, 82] on icon at bounding box center [1330, 98] width 32 height 33
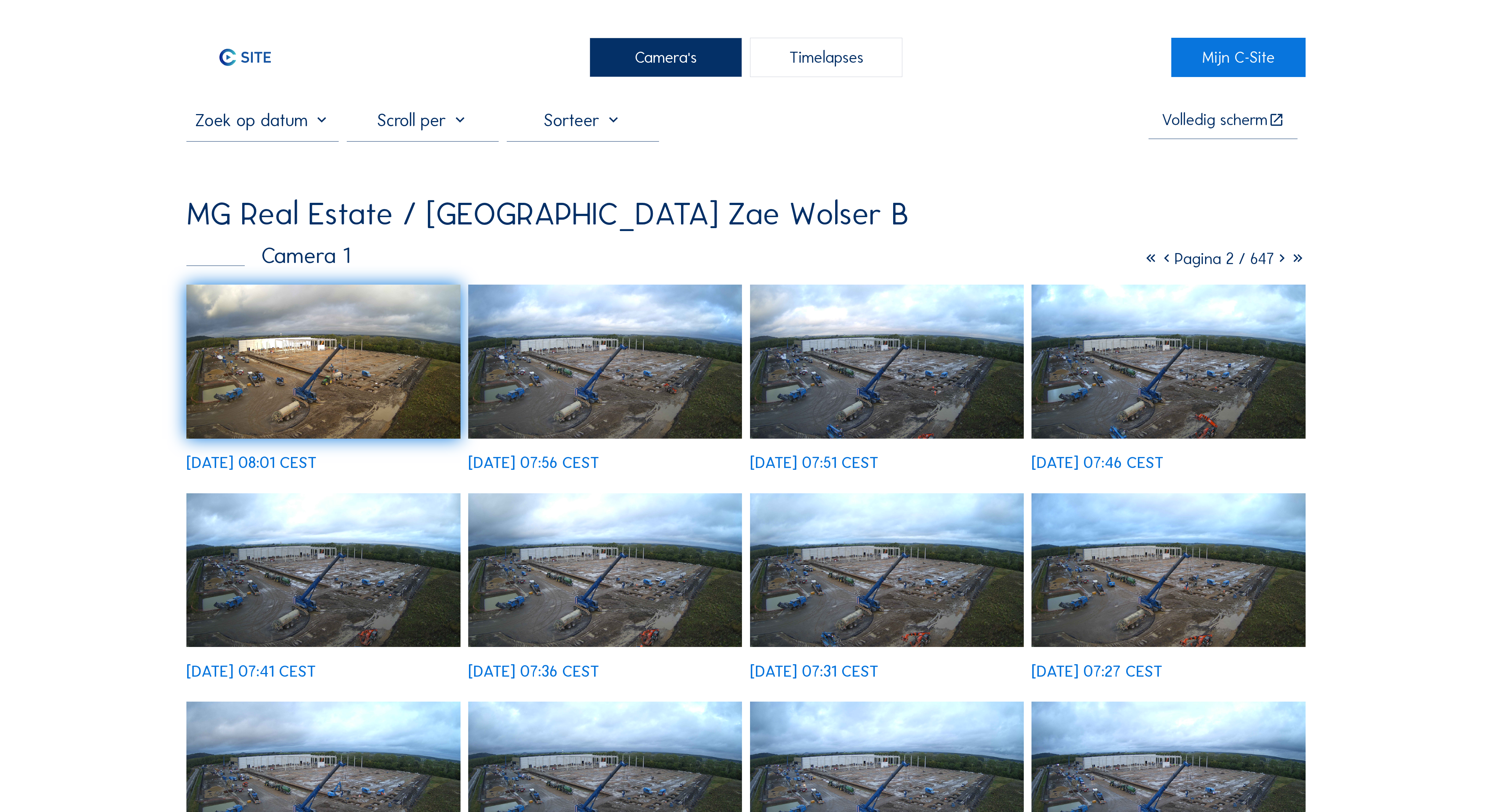
click at [334, 312] on img at bounding box center [323, 362] width 274 height 154
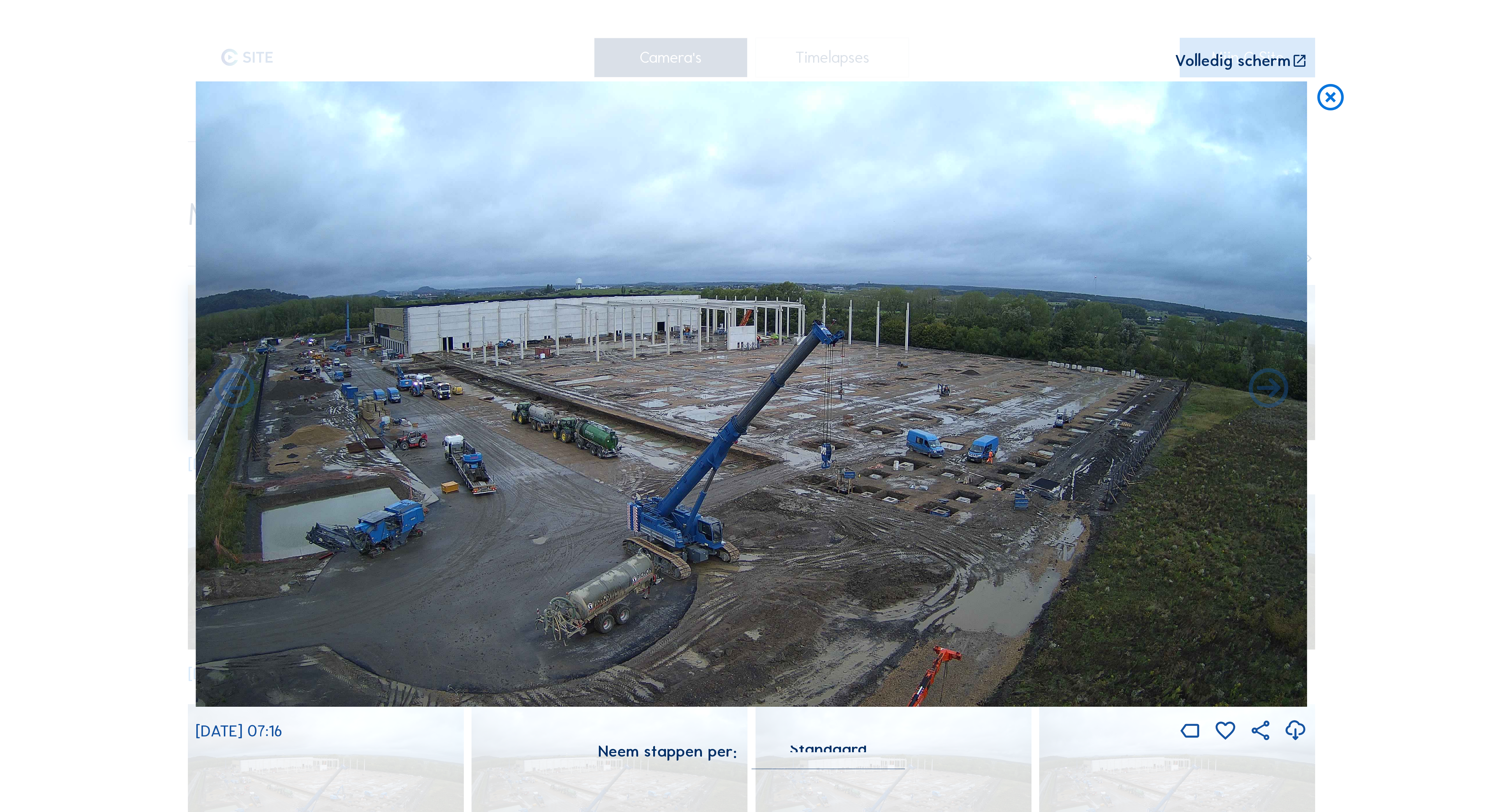
drag, startPoint x: 1323, startPoint y: 79, endPoint x: 1313, endPoint y: 80, distance: 10.0
click at [1323, 82] on icon at bounding box center [1330, 98] width 32 height 33
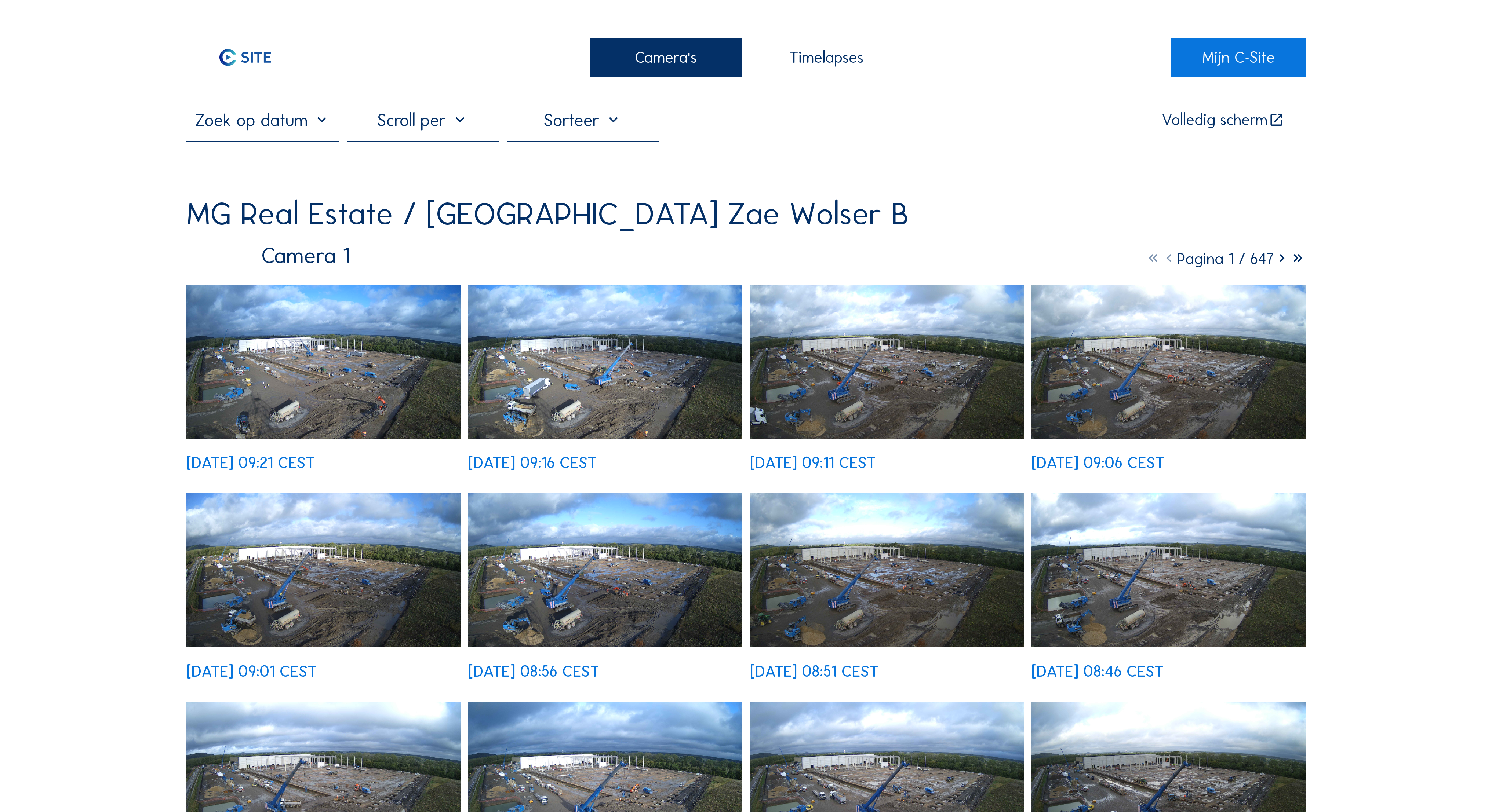
click at [320, 307] on img at bounding box center [323, 362] width 274 height 154
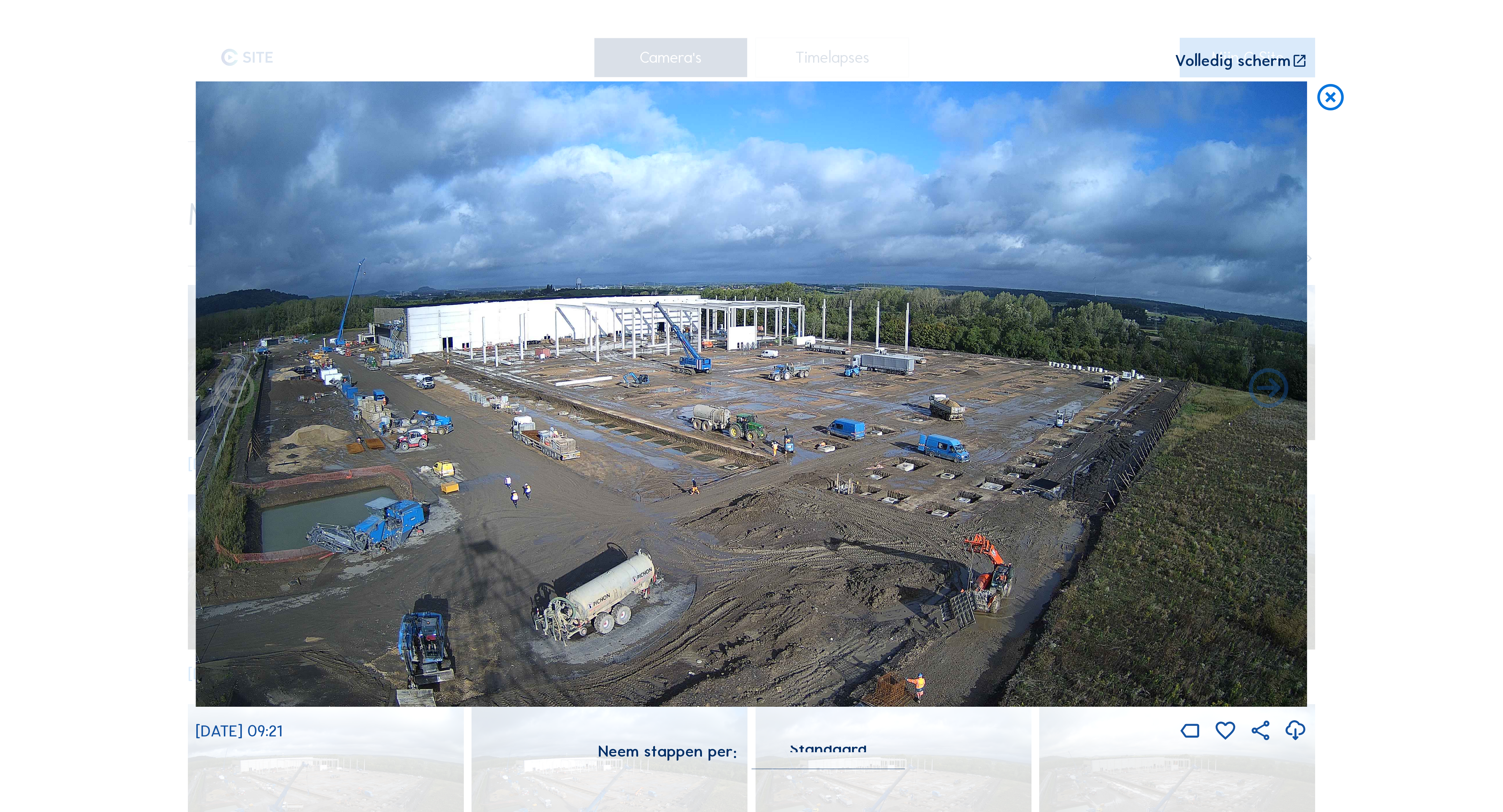
click at [1321, 82] on icon at bounding box center [1330, 98] width 32 height 33
